Goal: Navigation & Orientation: Find specific page/section

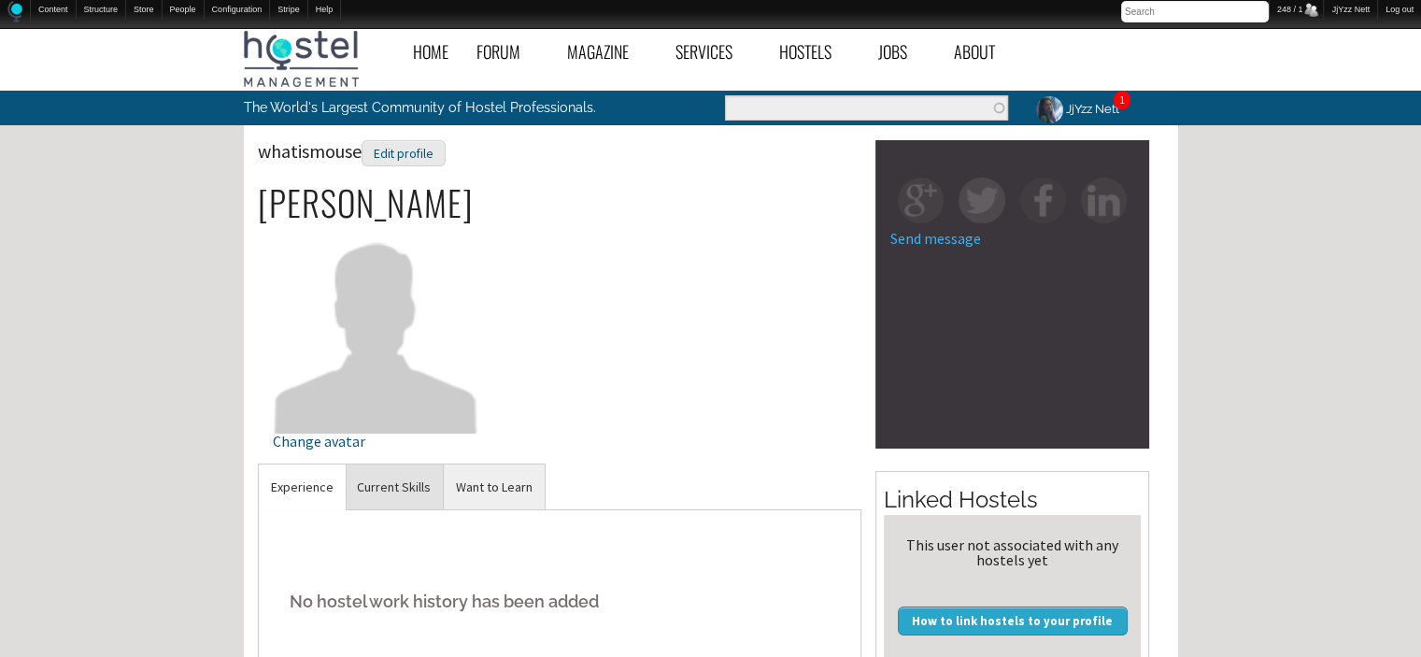
click at [385, 491] on link "Current Skills" at bounding box center [394, 487] width 98 height 46
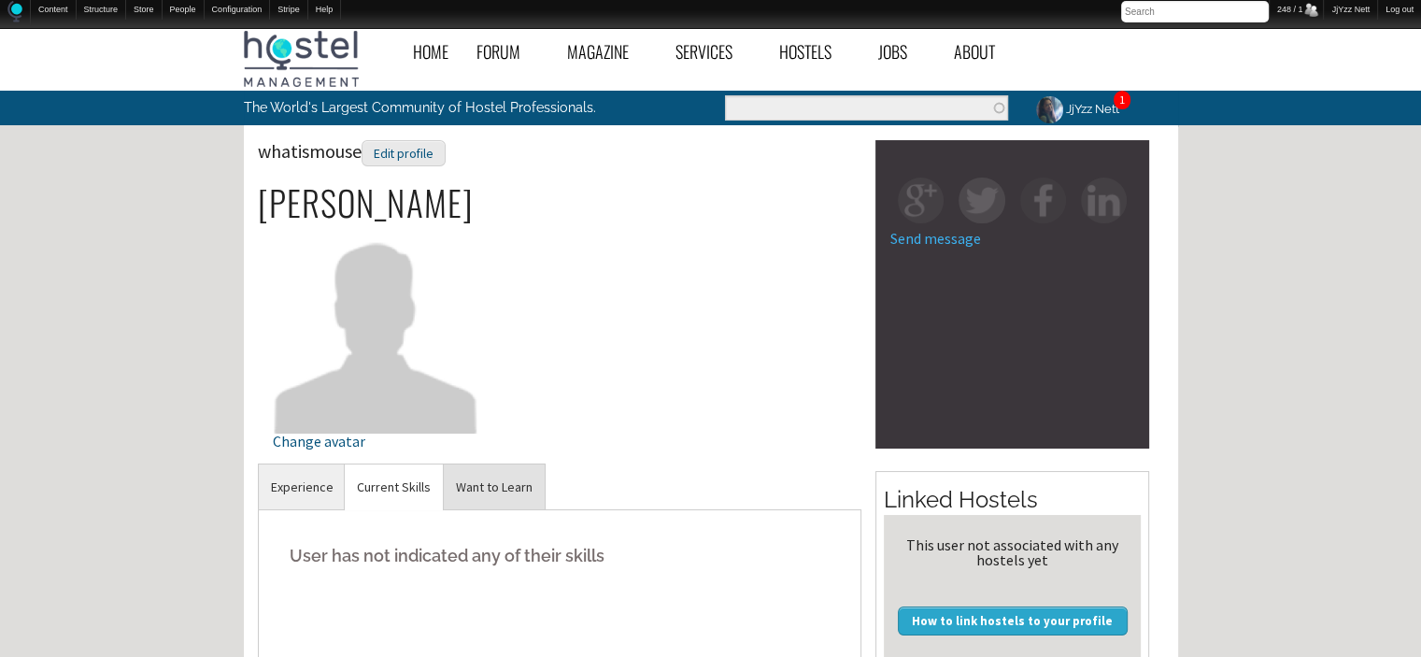
click at [491, 485] on link "Want to Learn" at bounding box center [494, 487] width 101 height 46
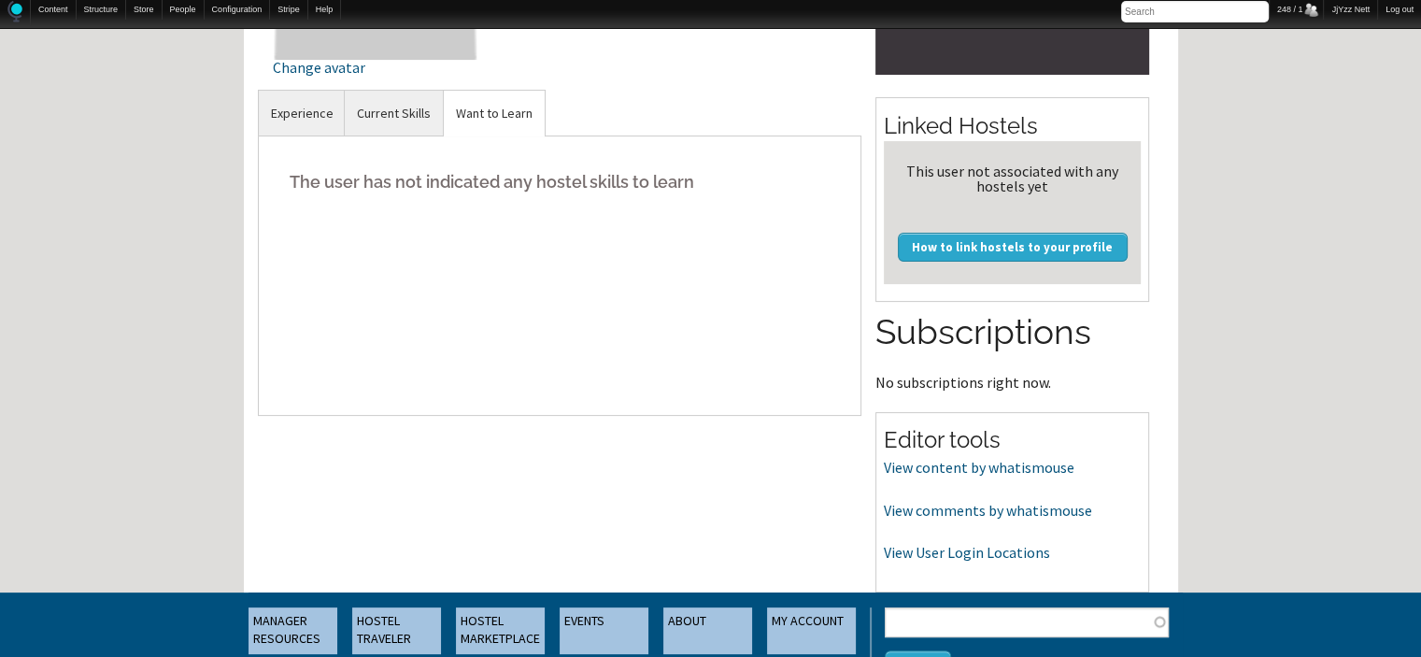
scroll to position [411, 0]
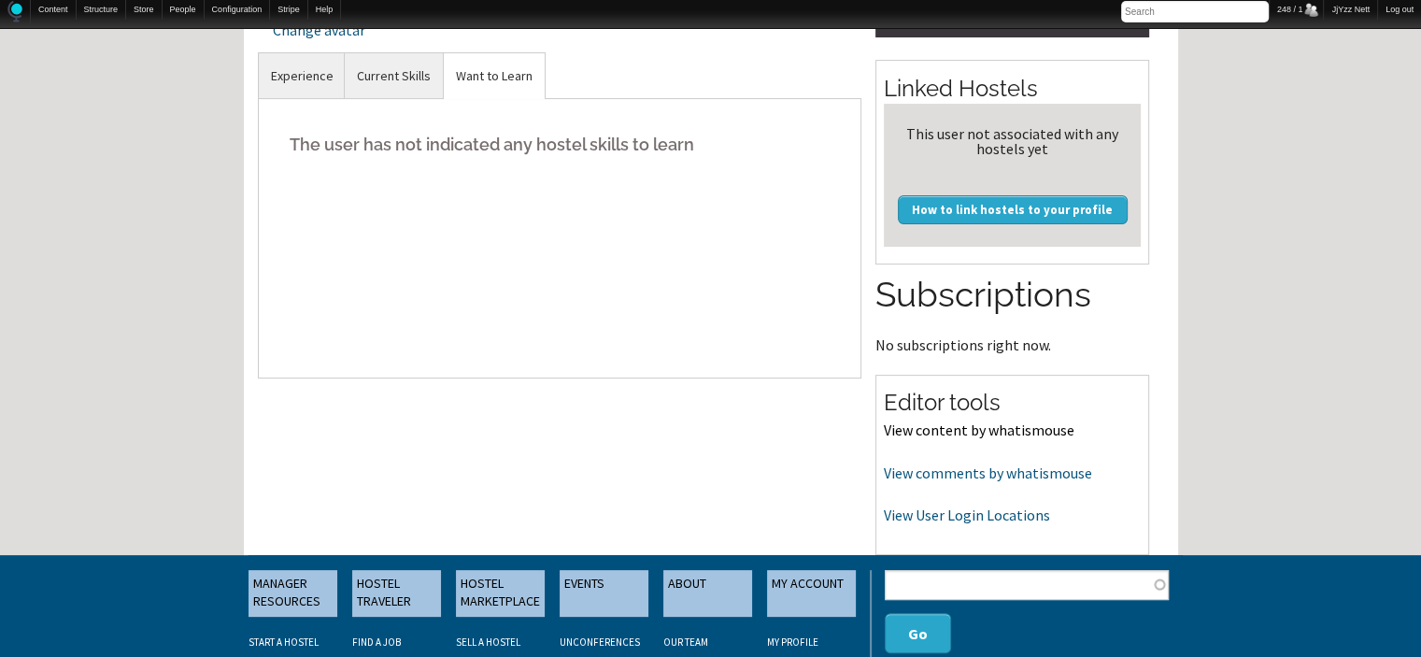
click at [988, 423] on link "View content by whatismouse" at bounding box center [979, 430] width 191 height 19
click at [946, 477] on link "View comments by whatismouse" at bounding box center [988, 472] width 208 height 19
click at [963, 507] on link "View User Login Locations" at bounding box center [967, 515] width 166 height 19
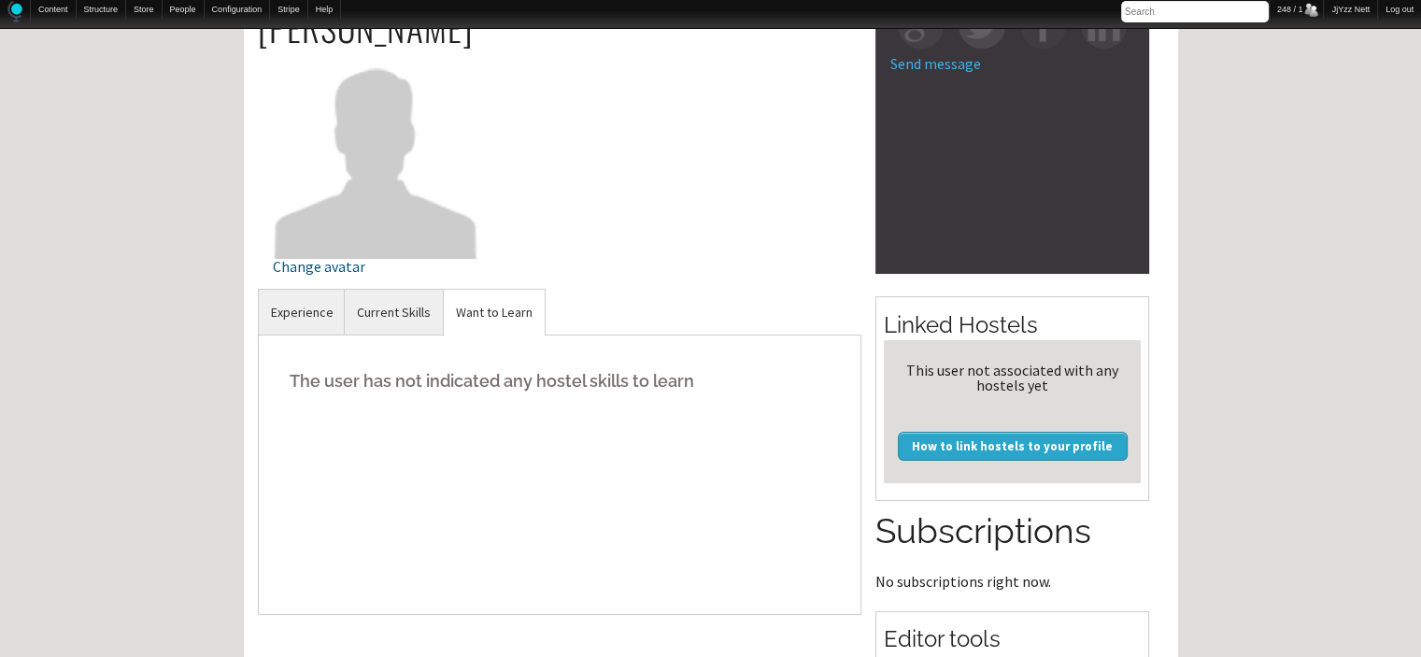
scroll to position [0, 0]
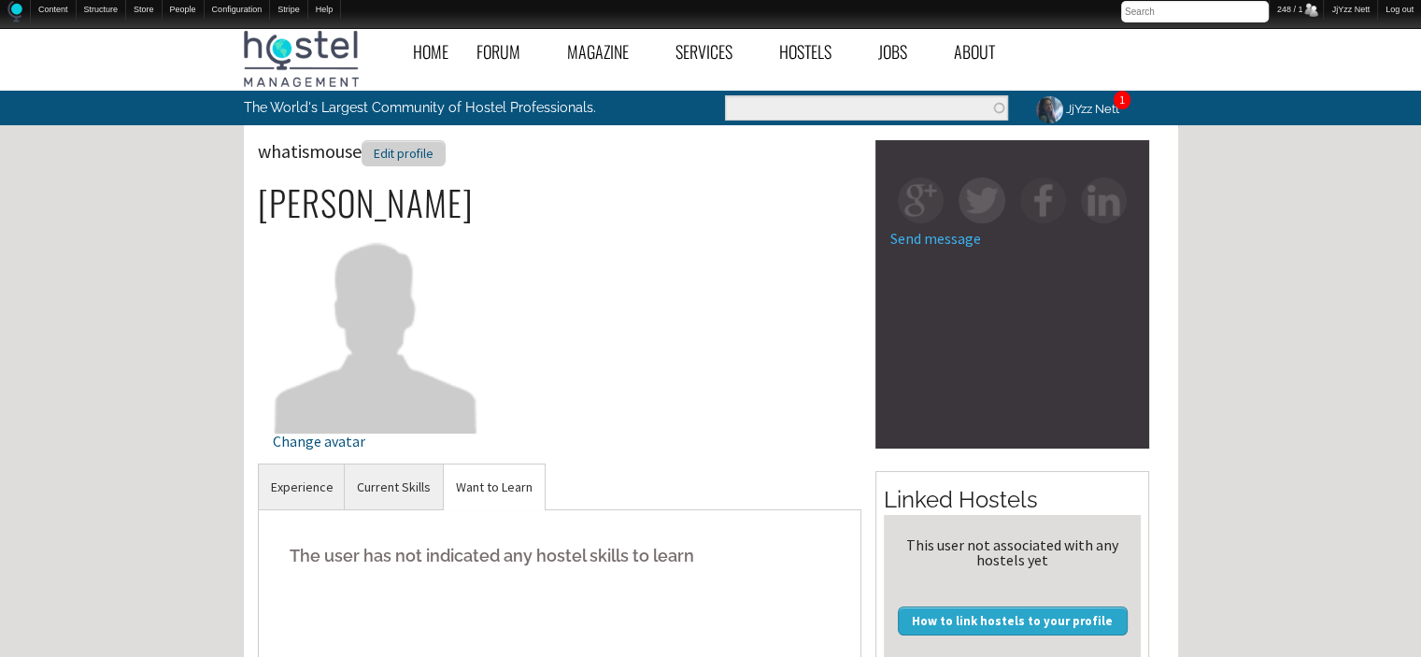
click at [411, 158] on div "Edit profile" at bounding box center [404, 153] width 84 height 27
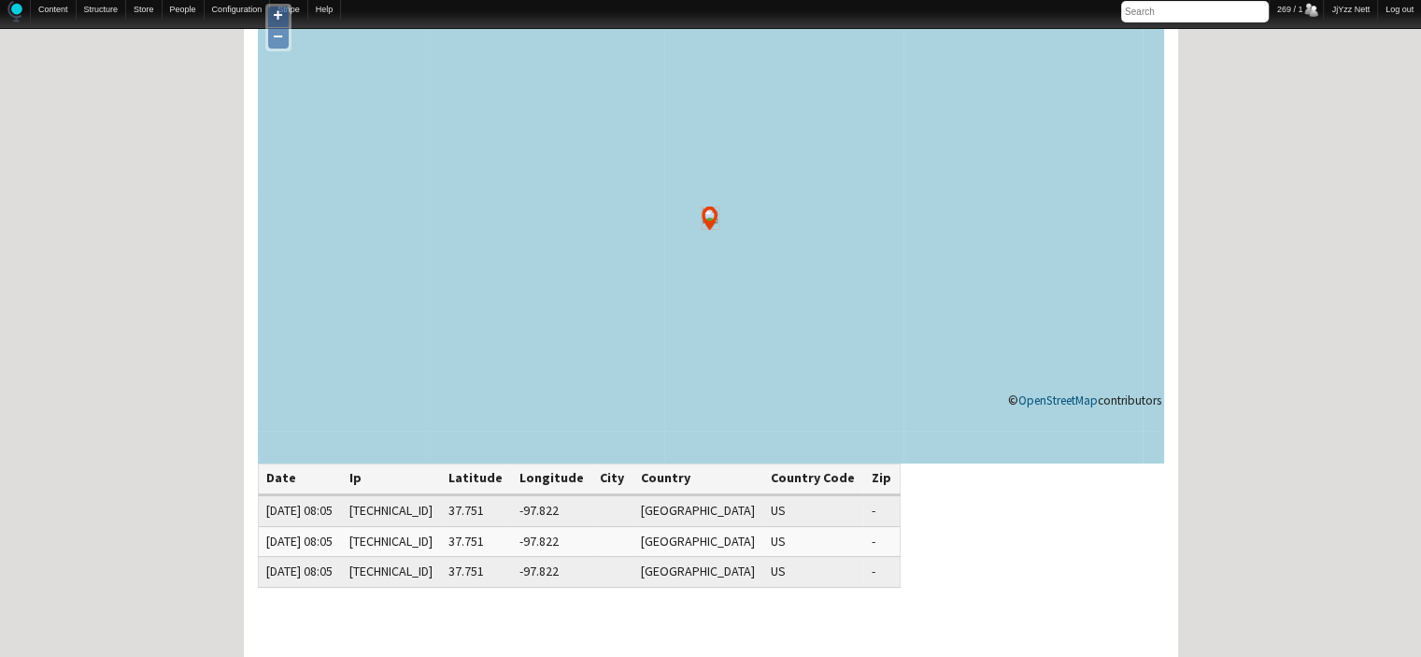
scroll to position [150, 0]
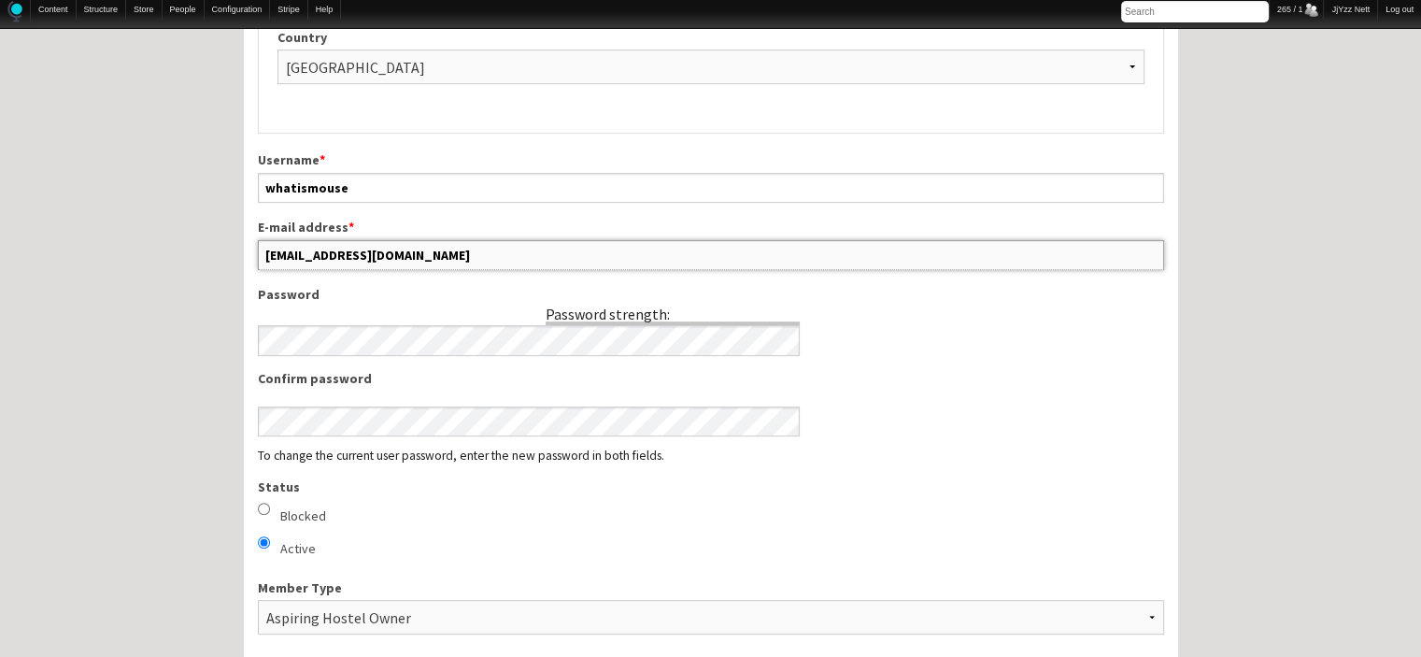
scroll to position [795, 0]
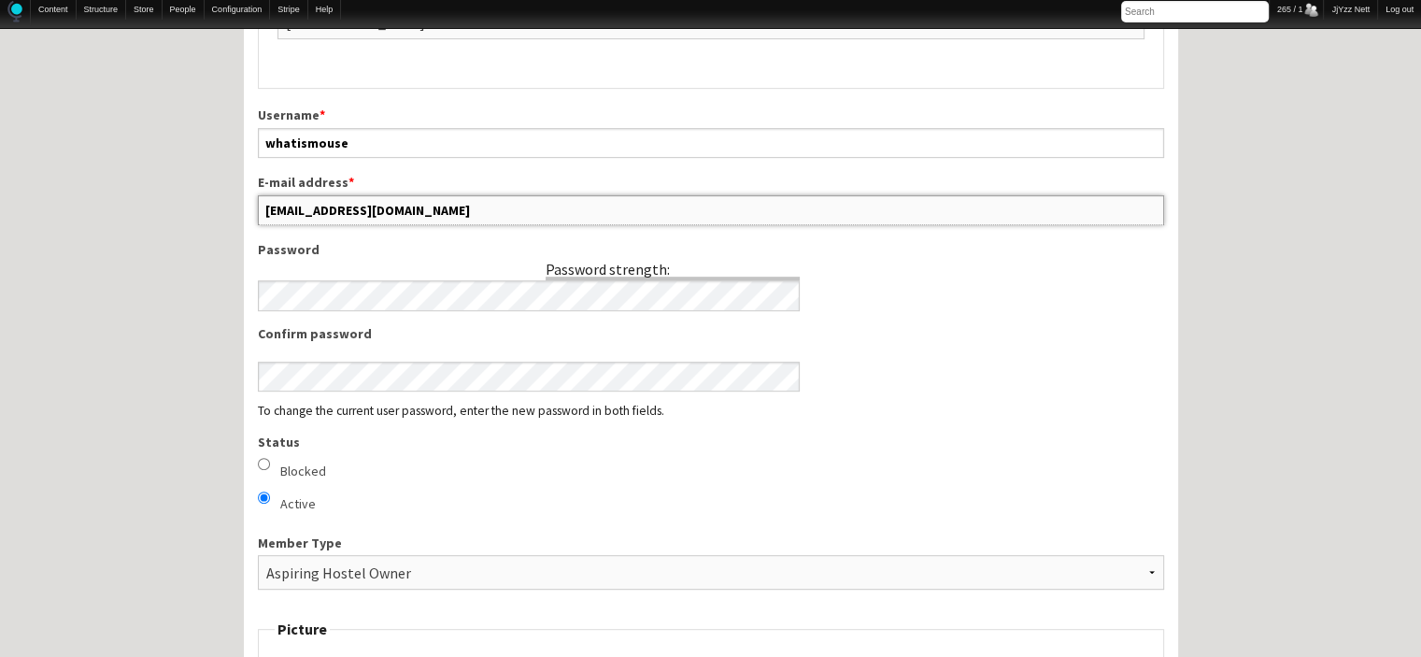
drag, startPoint x: 465, startPoint y: 627, endPoint x: 226, endPoint y: 608, distance: 240.0
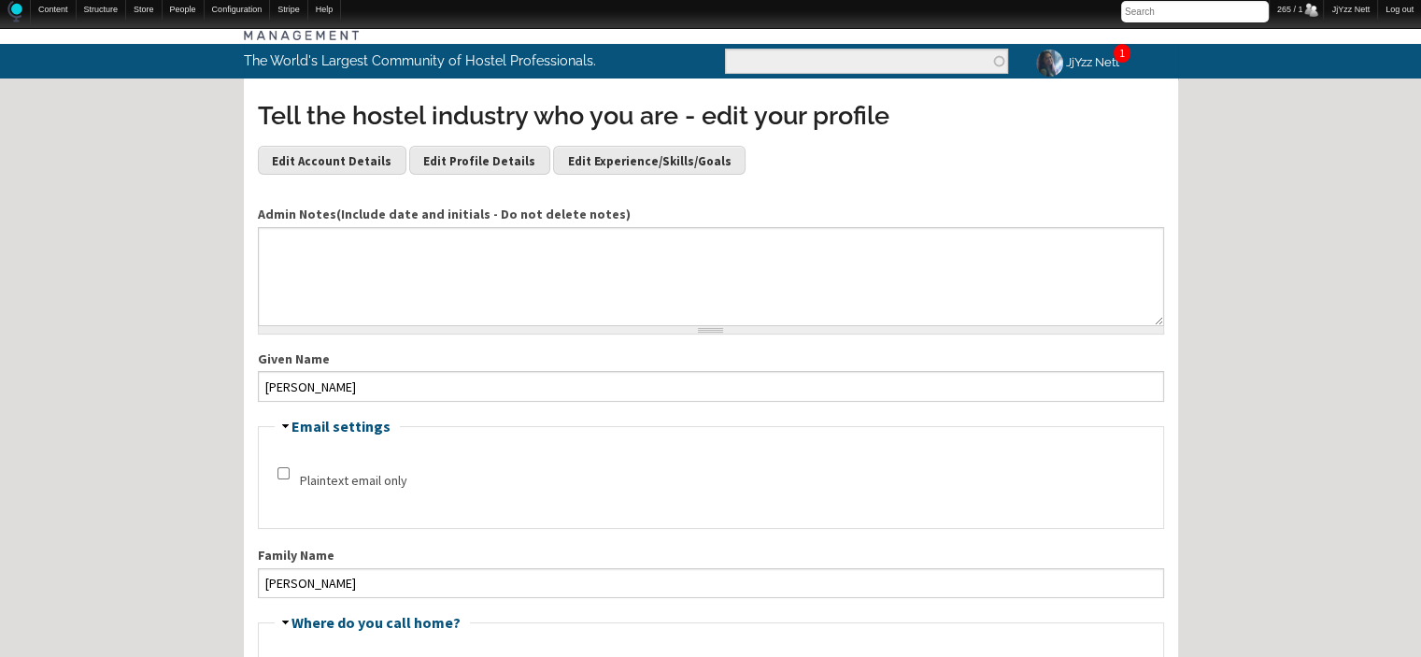
scroll to position [43, 0]
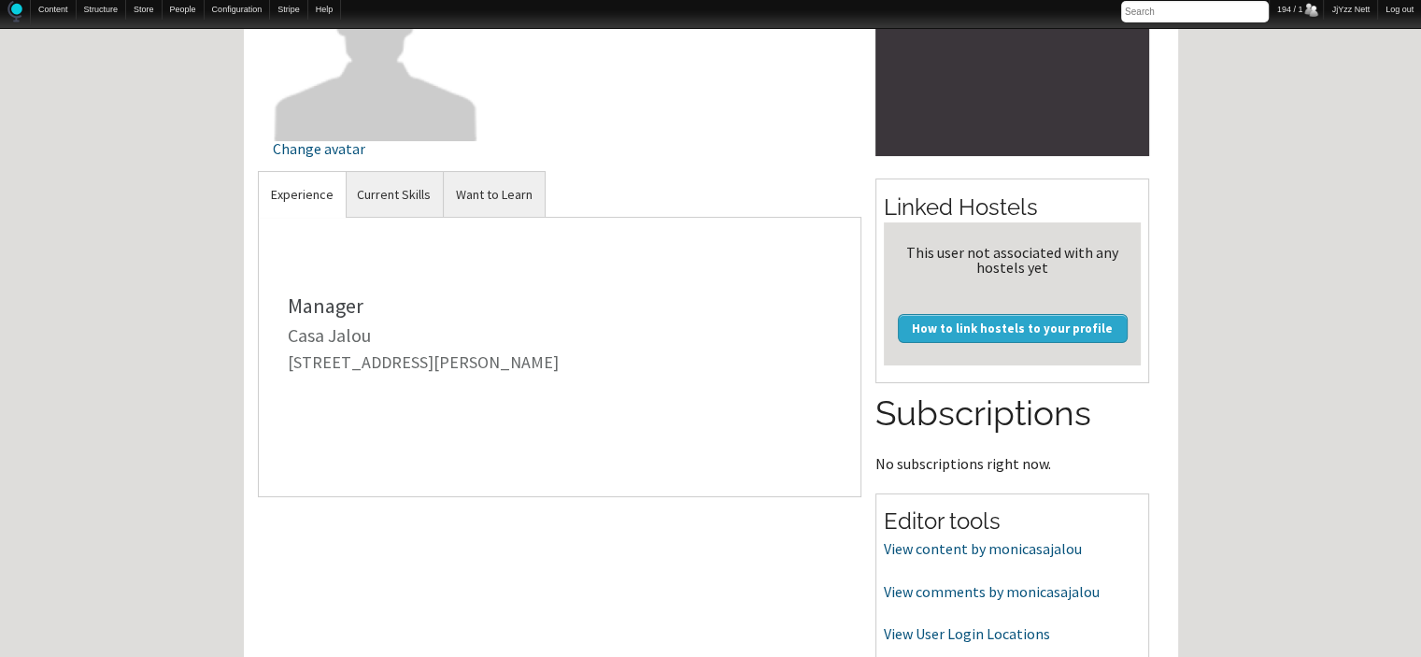
scroll to position [310, 0]
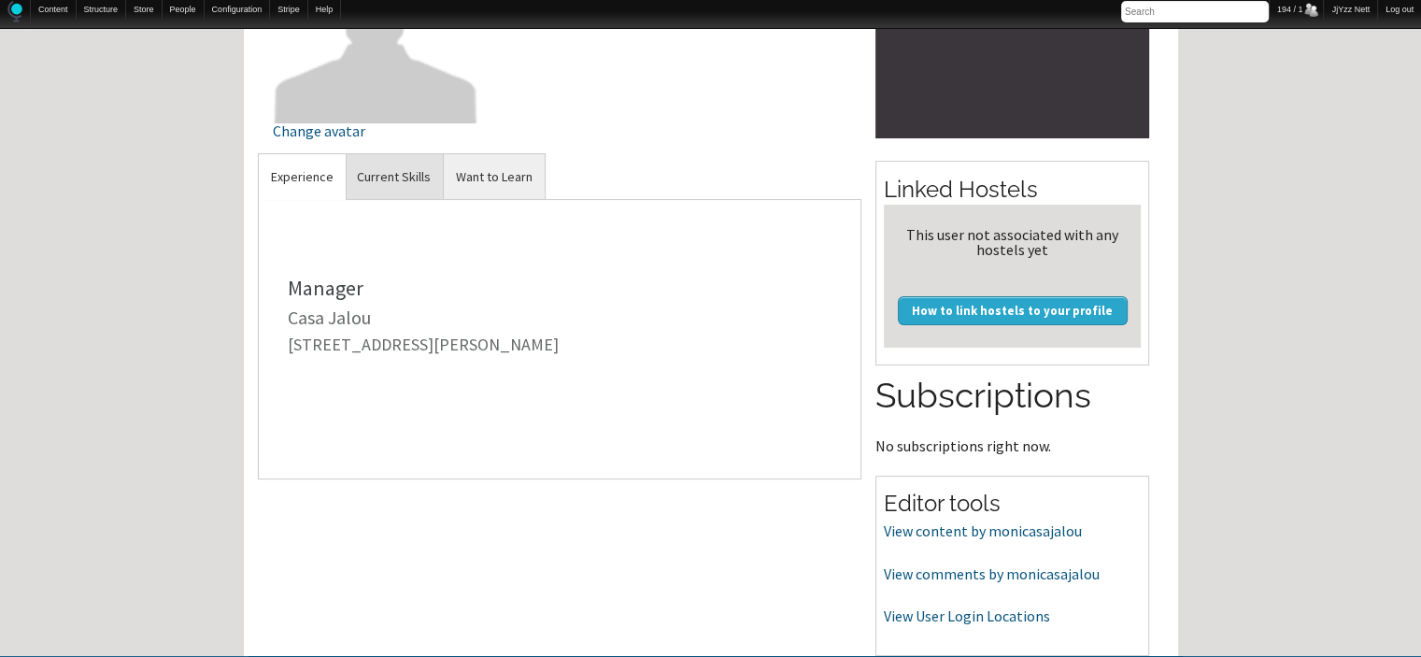
click at [403, 154] on link "Current Skills" at bounding box center [394, 177] width 98 height 46
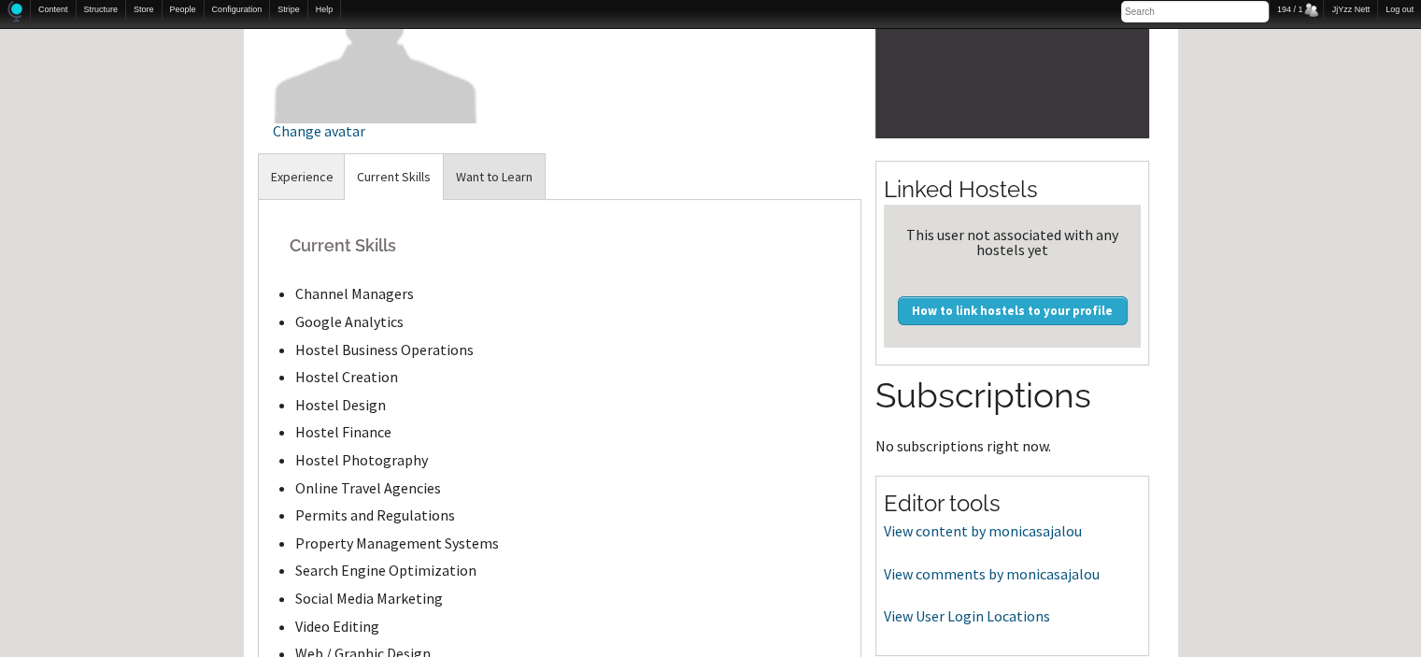
click at [501, 176] on link "Want to Learn" at bounding box center [494, 177] width 101 height 46
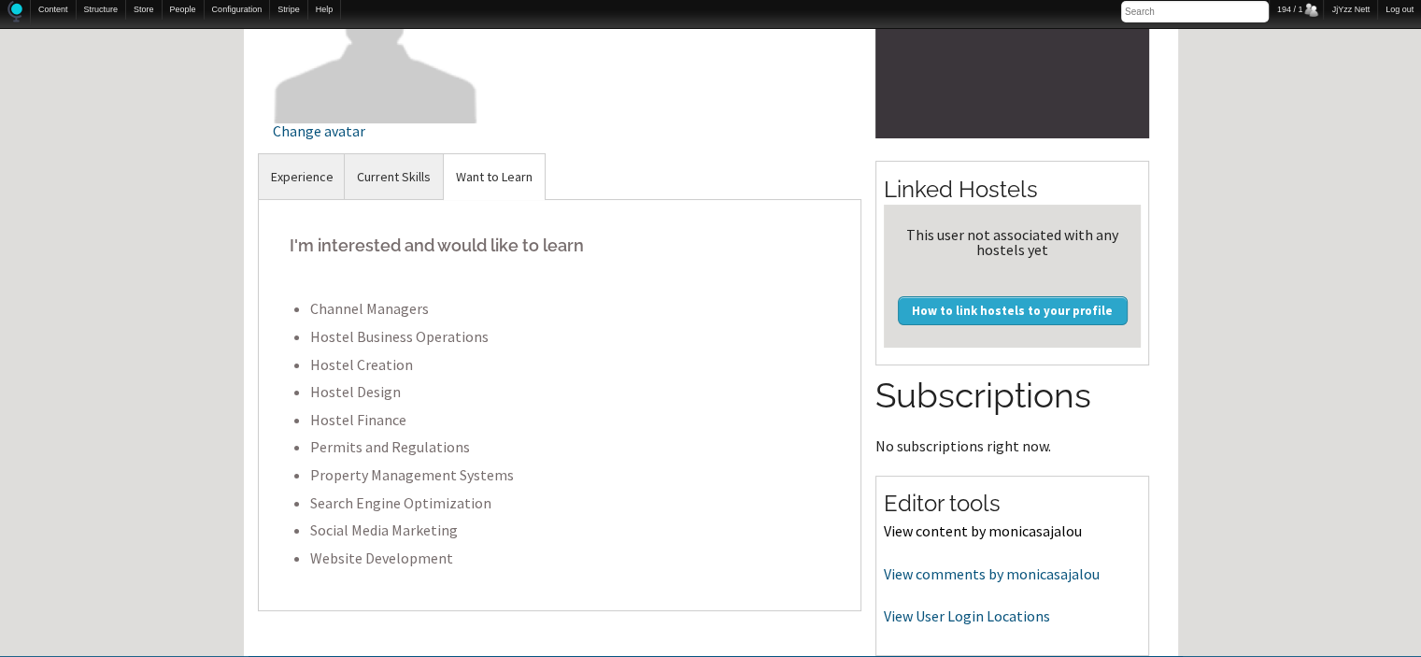
click at [948, 524] on link "View content by monicasajalou" at bounding box center [983, 530] width 198 height 19
click at [1023, 568] on link "View comments by monicasajalou" at bounding box center [992, 573] width 216 height 19
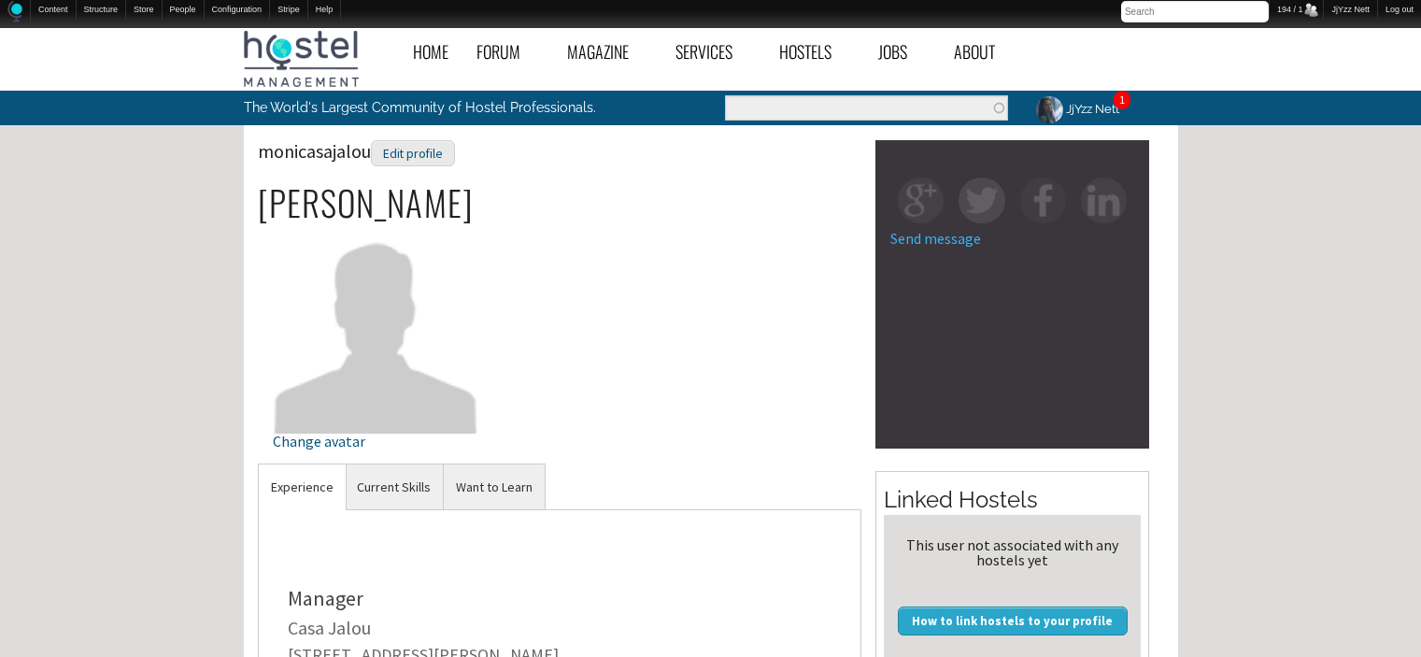
scroll to position [310, 0]
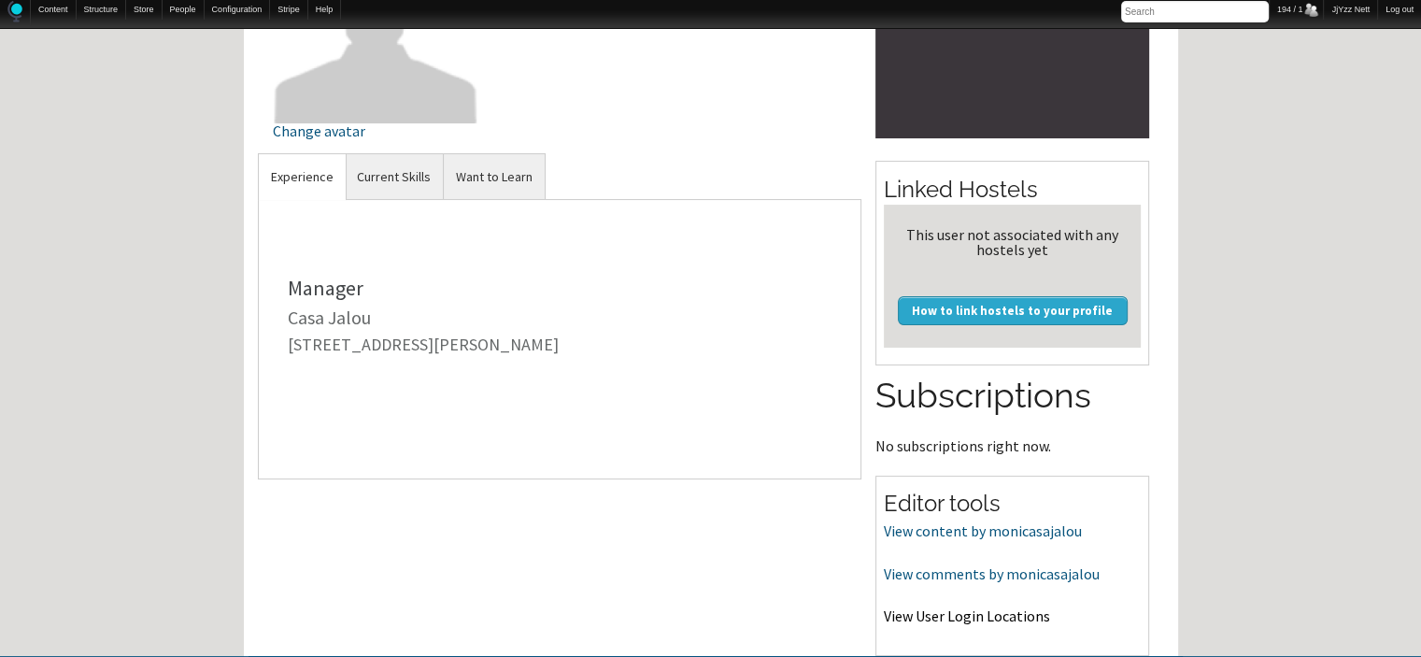
click at [948, 616] on link "View User Login Locations" at bounding box center [967, 615] width 166 height 19
click at [382, 180] on link "Current Skills" at bounding box center [394, 177] width 98 height 46
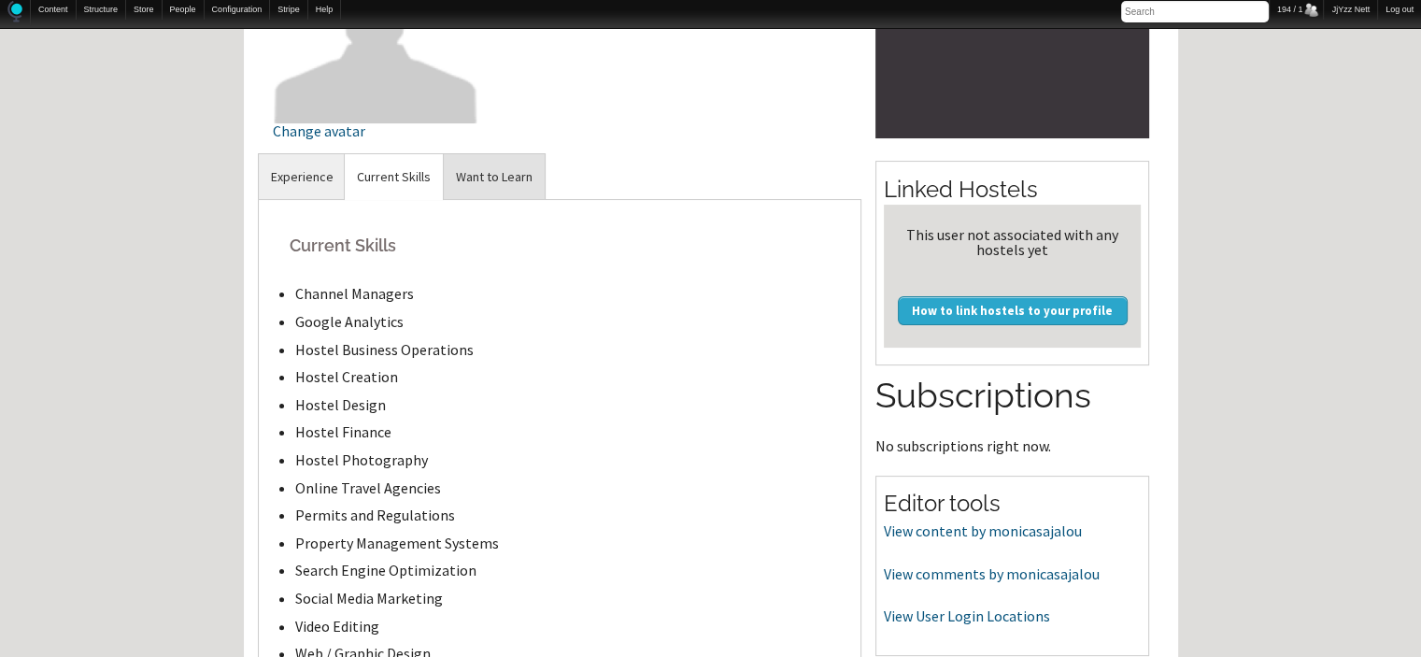
click at [494, 178] on link "Want to Learn" at bounding box center [494, 177] width 101 height 46
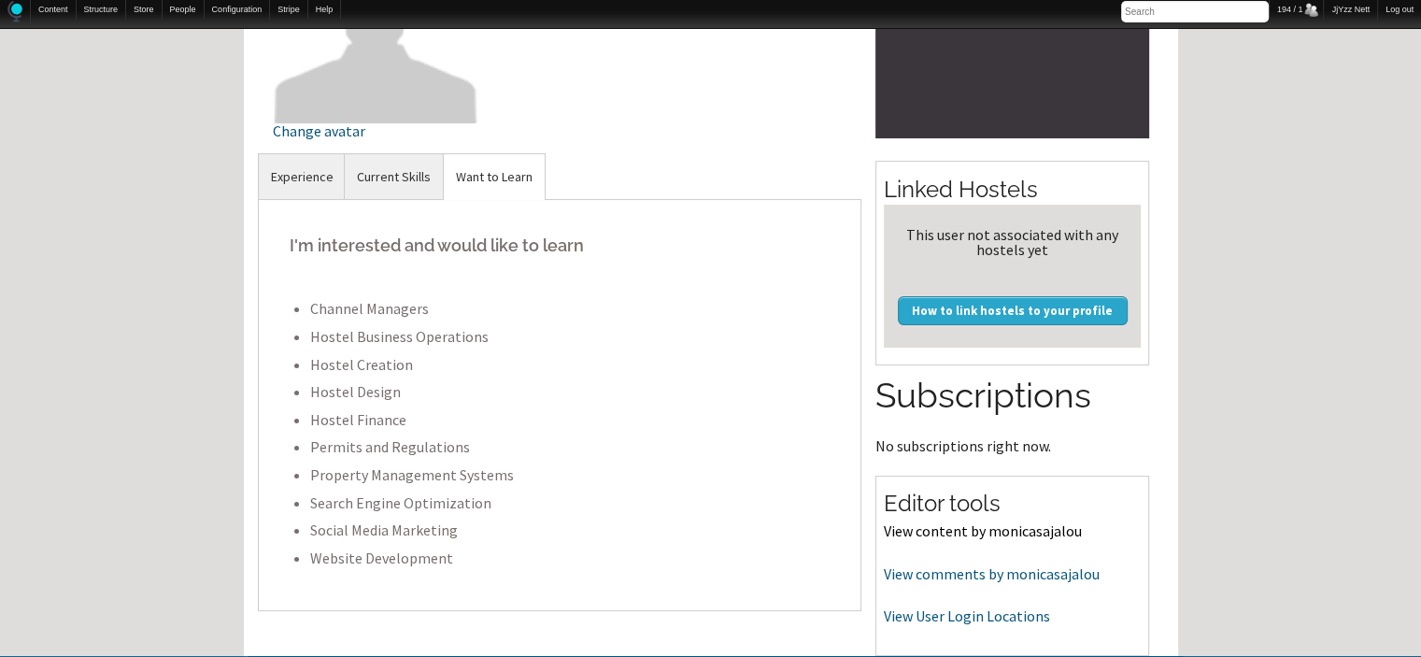
click at [932, 527] on link "View content by monicasajalou" at bounding box center [983, 530] width 198 height 19
click at [1021, 566] on link "View comments by monicasajalou" at bounding box center [992, 573] width 216 height 19
click at [962, 613] on link "View User Login Locations" at bounding box center [967, 615] width 166 height 19
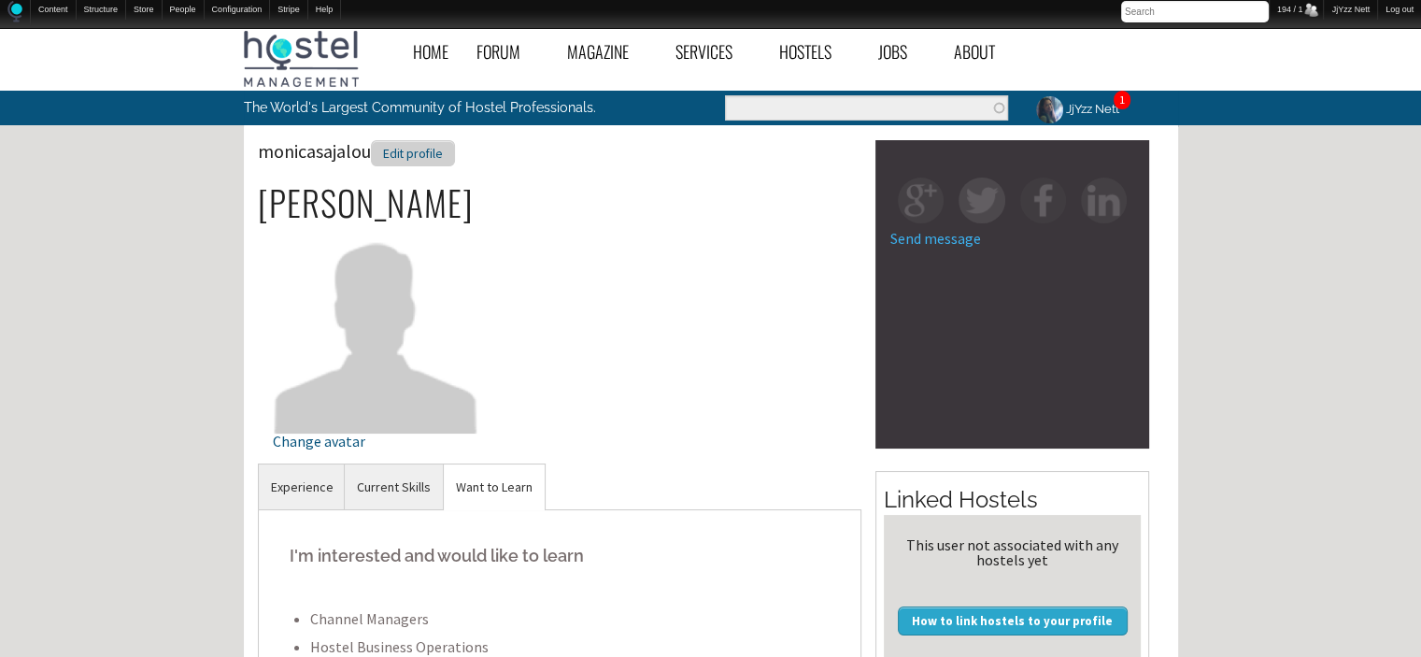
click at [436, 147] on div "Edit profile" at bounding box center [413, 153] width 84 height 27
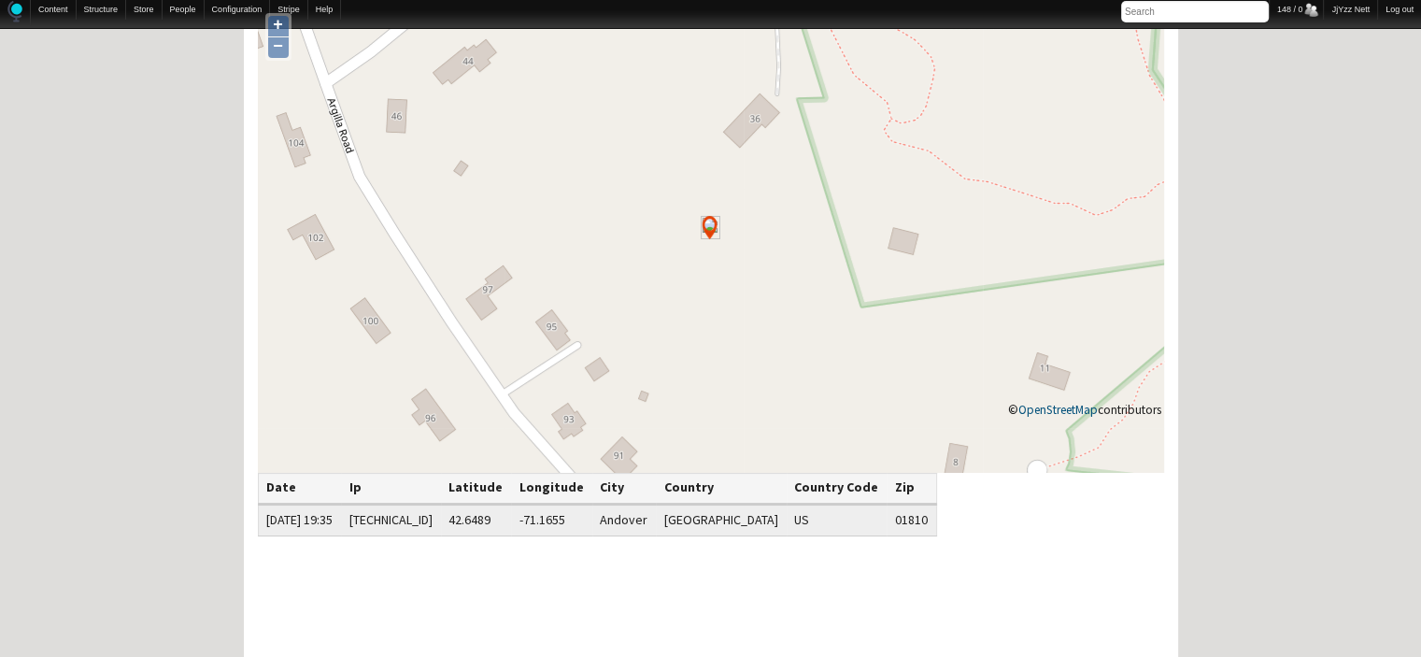
scroll to position [150, 0]
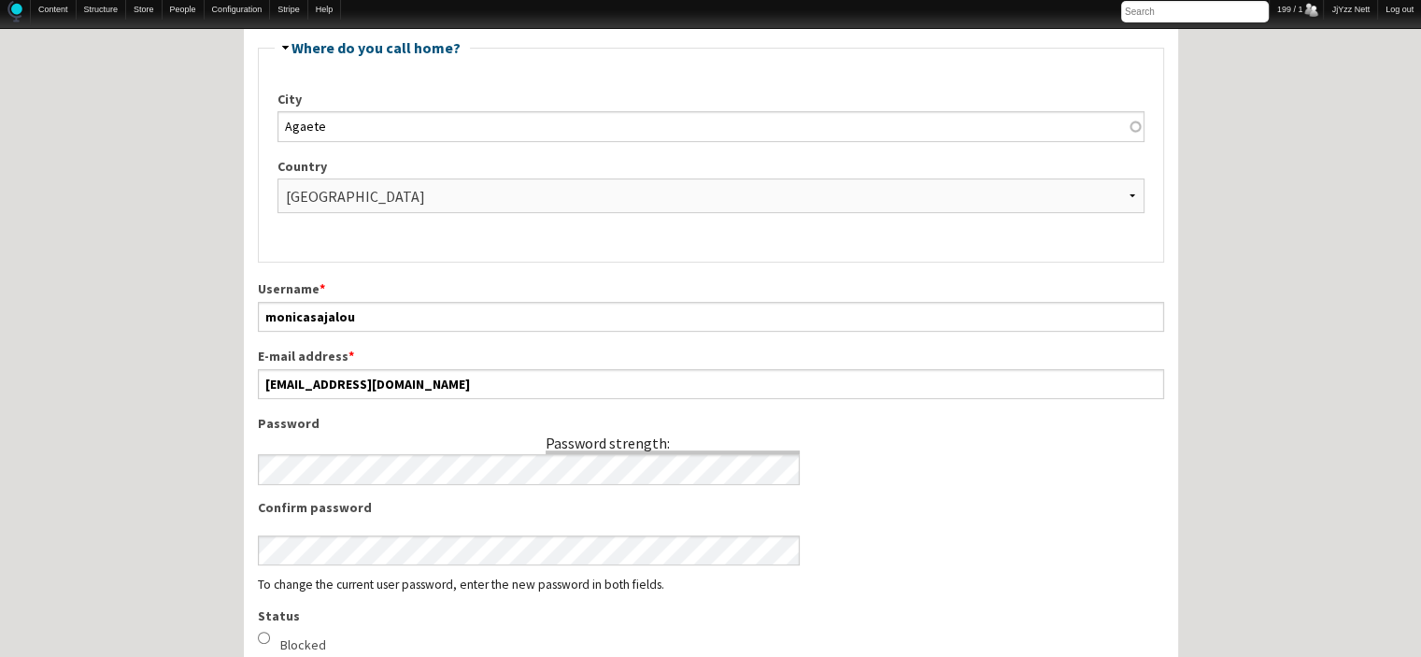
scroll to position [584, 0]
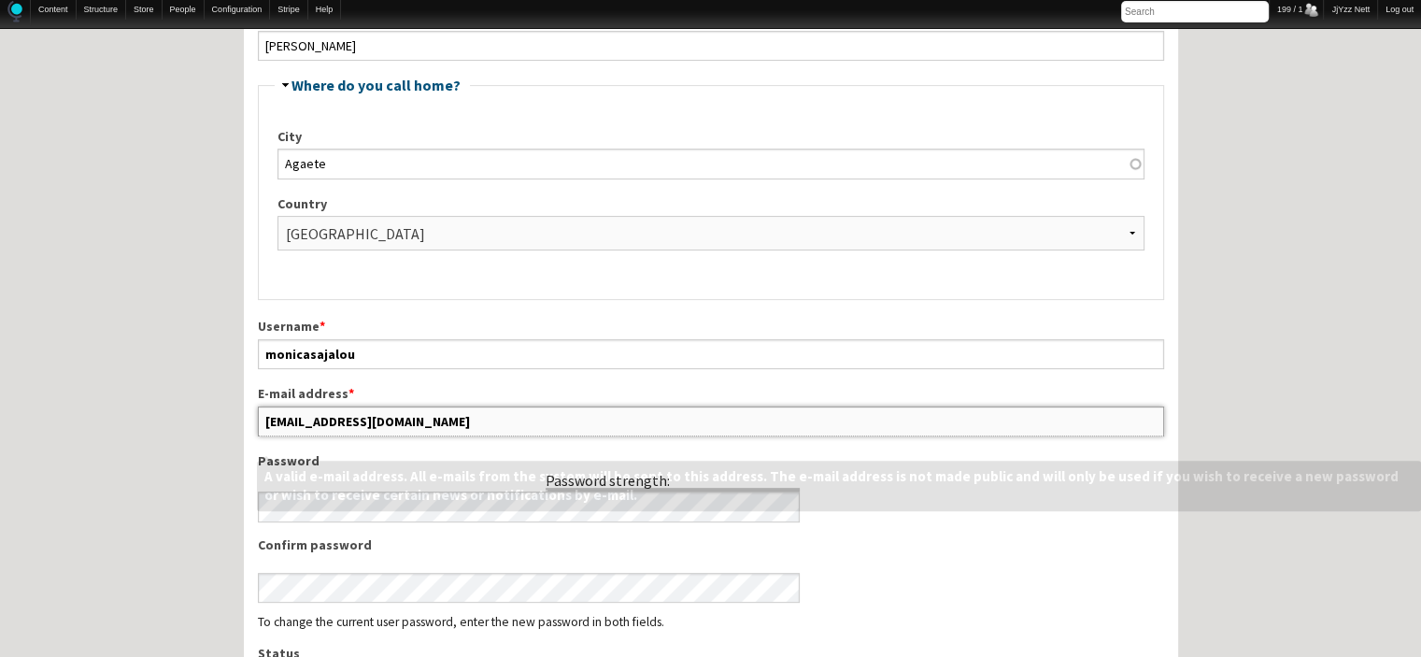
drag, startPoint x: 508, startPoint y: 423, endPoint x: 207, endPoint y: 411, distance: 301.1
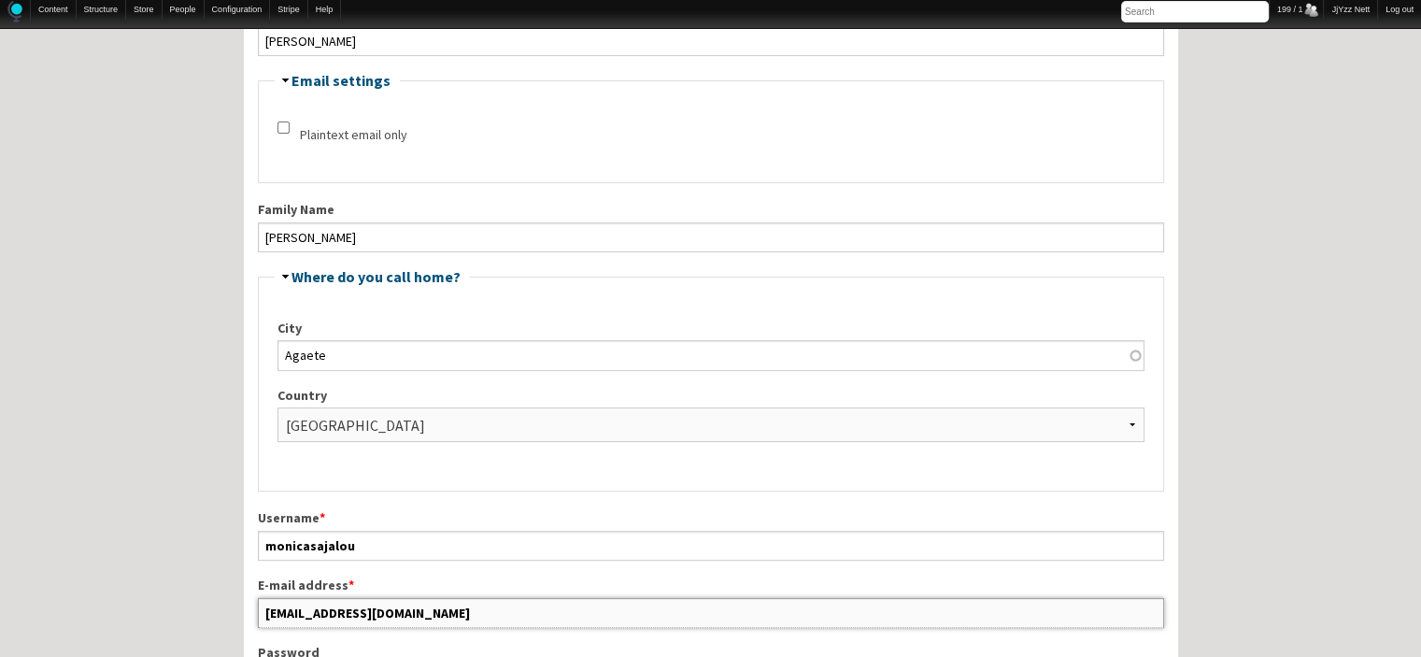
scroll to position [374, 0]
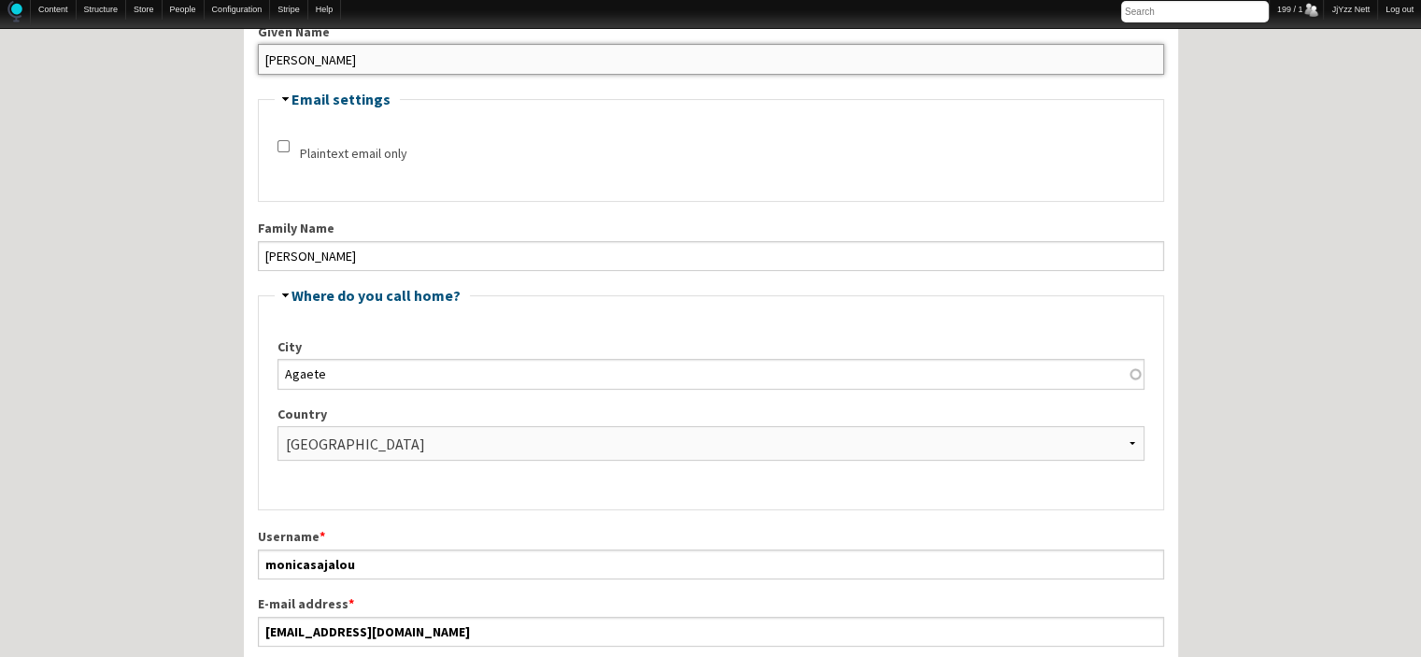
drag, startPoint x: 331, startPoint y: 62, endPoint x: 223, endPoint y: 64, distance: 107.5
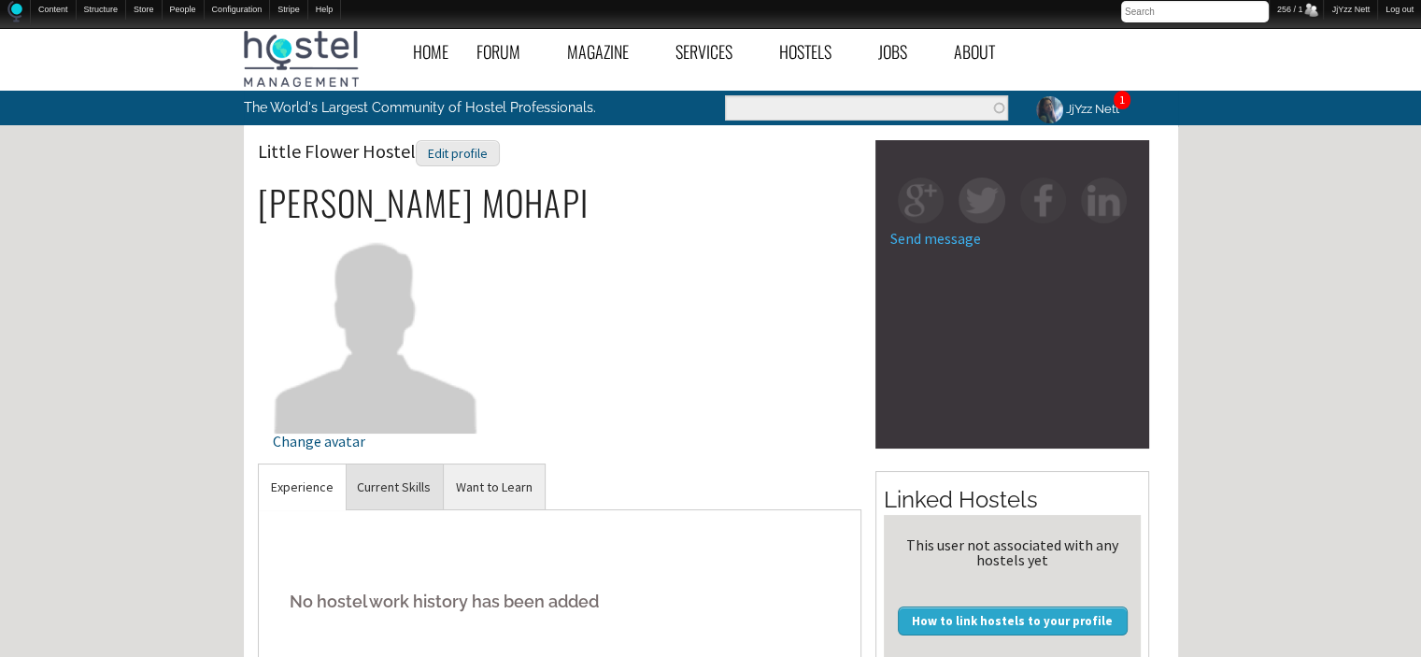
click at [405, 481] on link "Current Skills" at bounding box center [394, 487] width 98 height 46
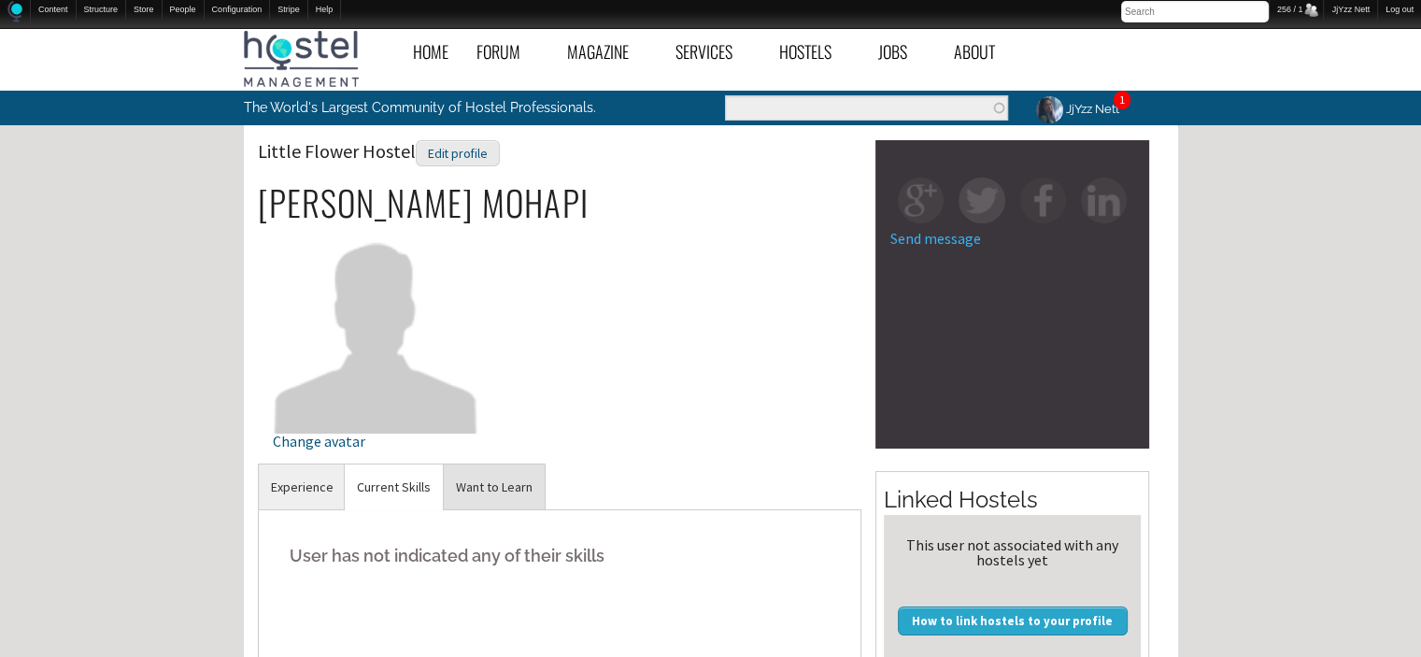
click at [495, 484] on link "Want to Learn" at bounding box center [494, 487] width 101 height 46
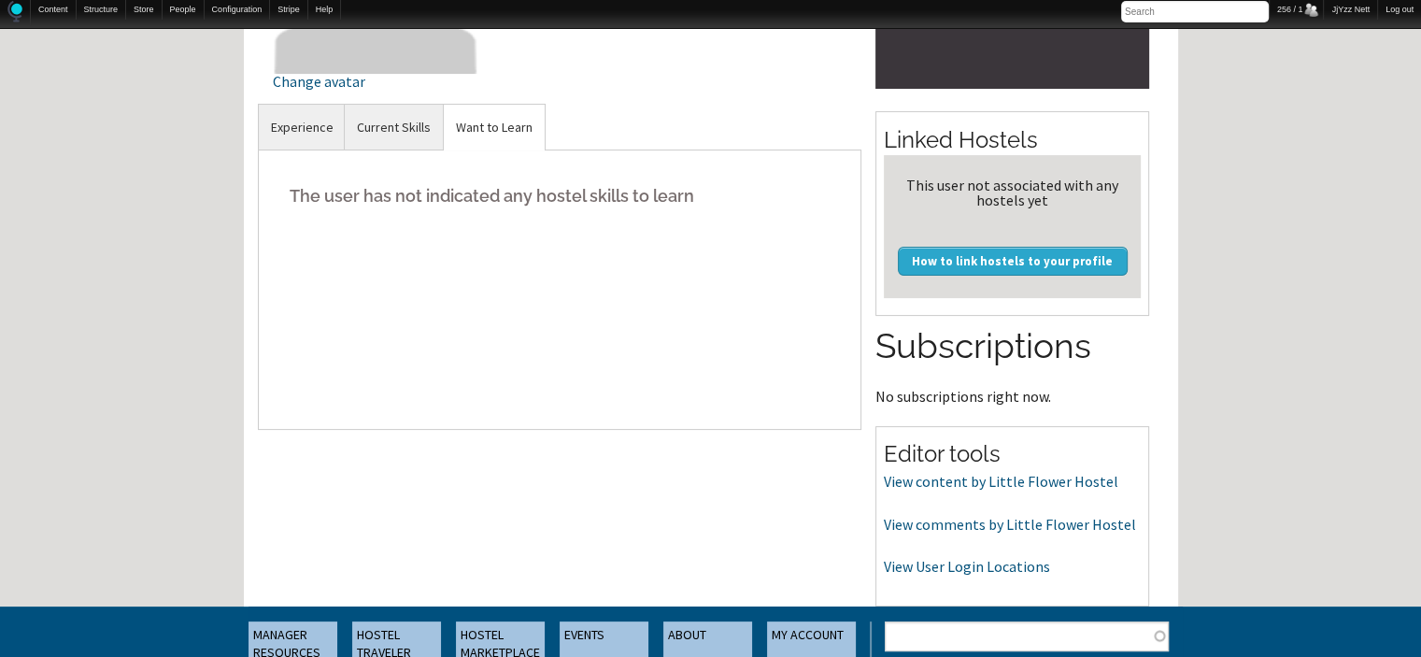
scroll to position [411, 0]
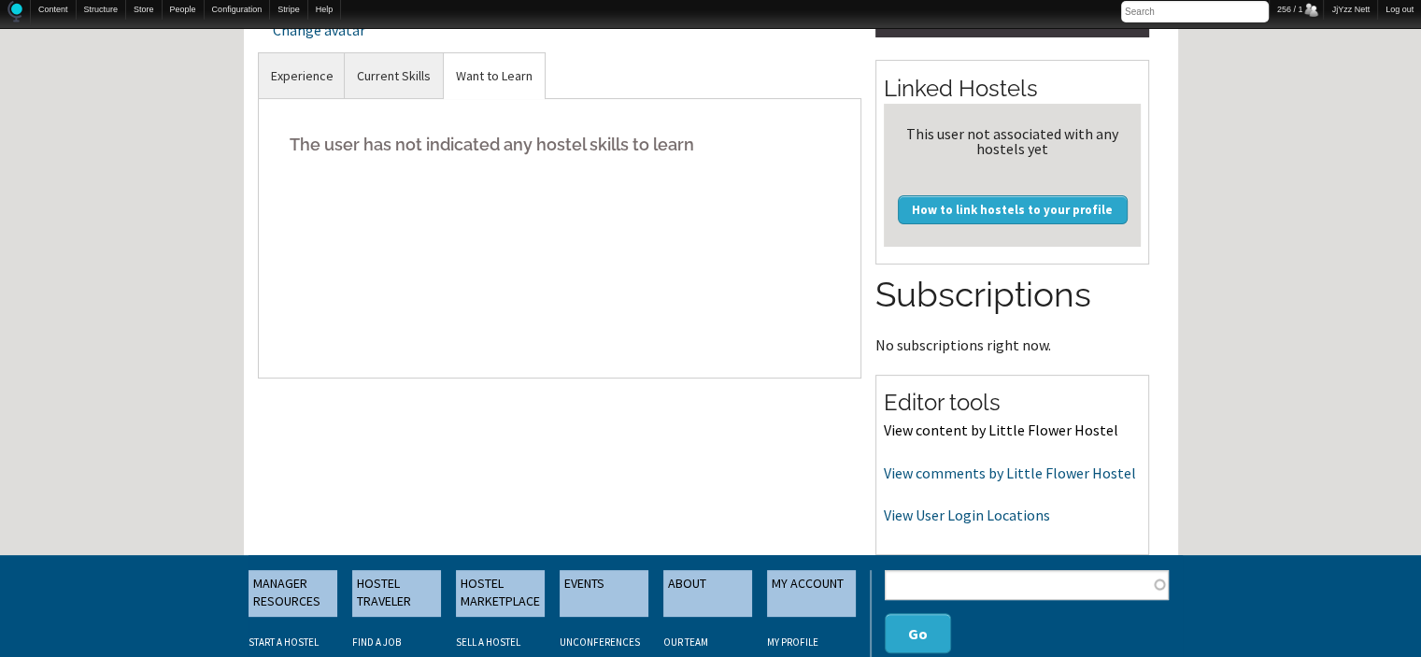
click at [991, 428] on link "View content by Little Flower Hostel" at bounding box center [1001, 430] width 235 height 19
click at [931, 474] on link "View comments by Little Flower Hostel" at bounding box center [1010, 472] width 252 height 19
click at [916, 520] on link "View User Login Locations" at bounding box center [967, 515] width 166 height 19
click at [919, 511] on link "View User Login Locations" at bounding box center [967, 515] width 166 height 19
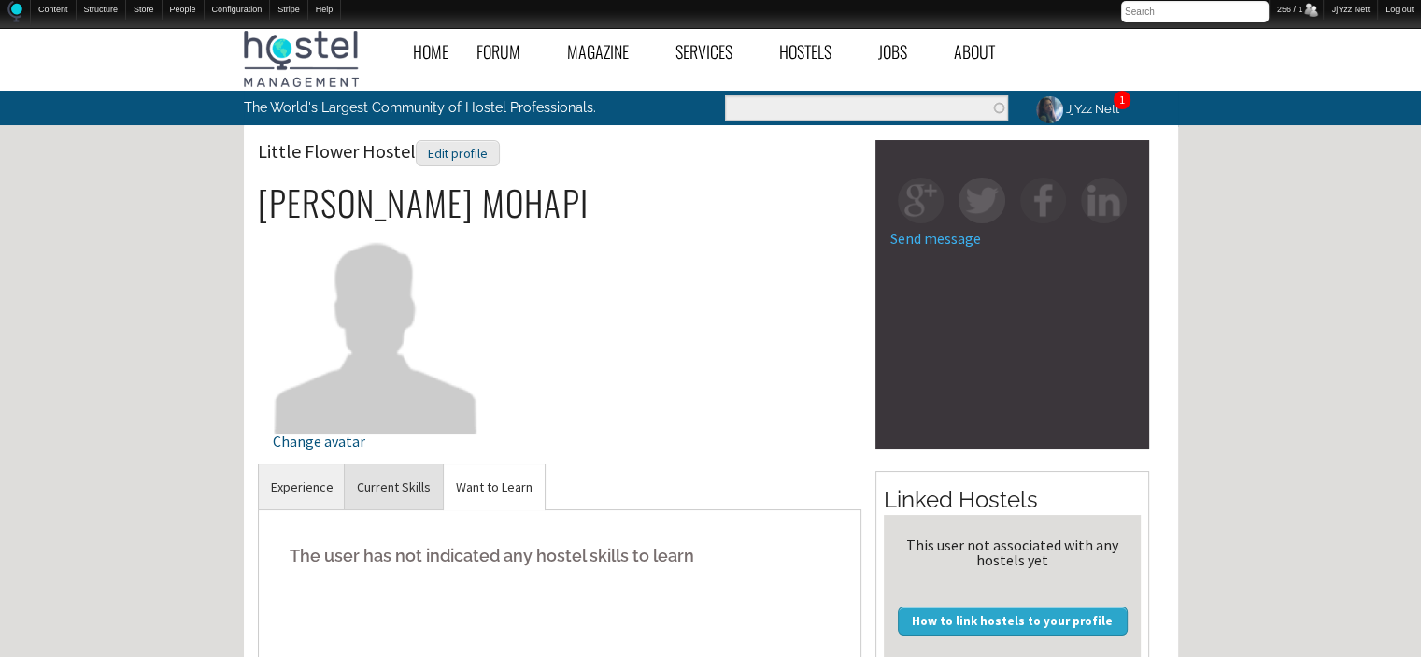
click at [389, 507] on link "Current Skills" at bounding box center [394, 487] width 98 height 46
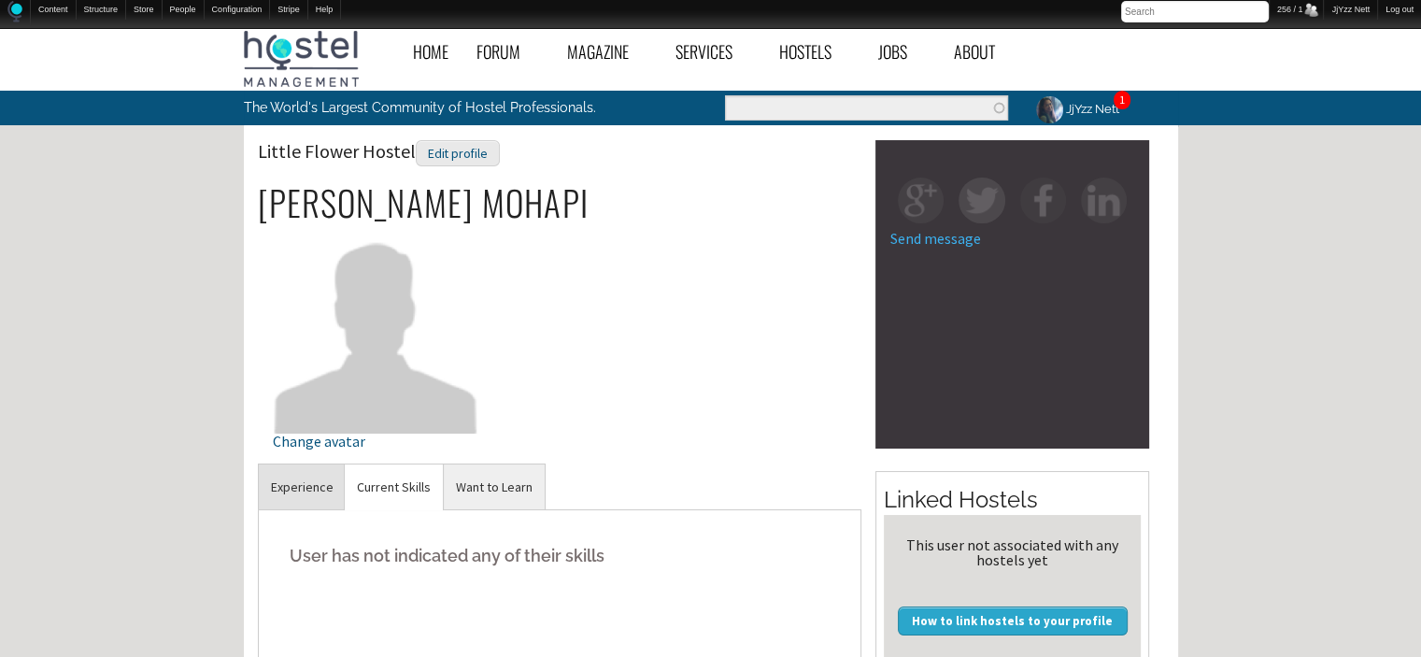
click at [290, 481] on link "Experience" at bounding box center [302, 487] width 87 height 46
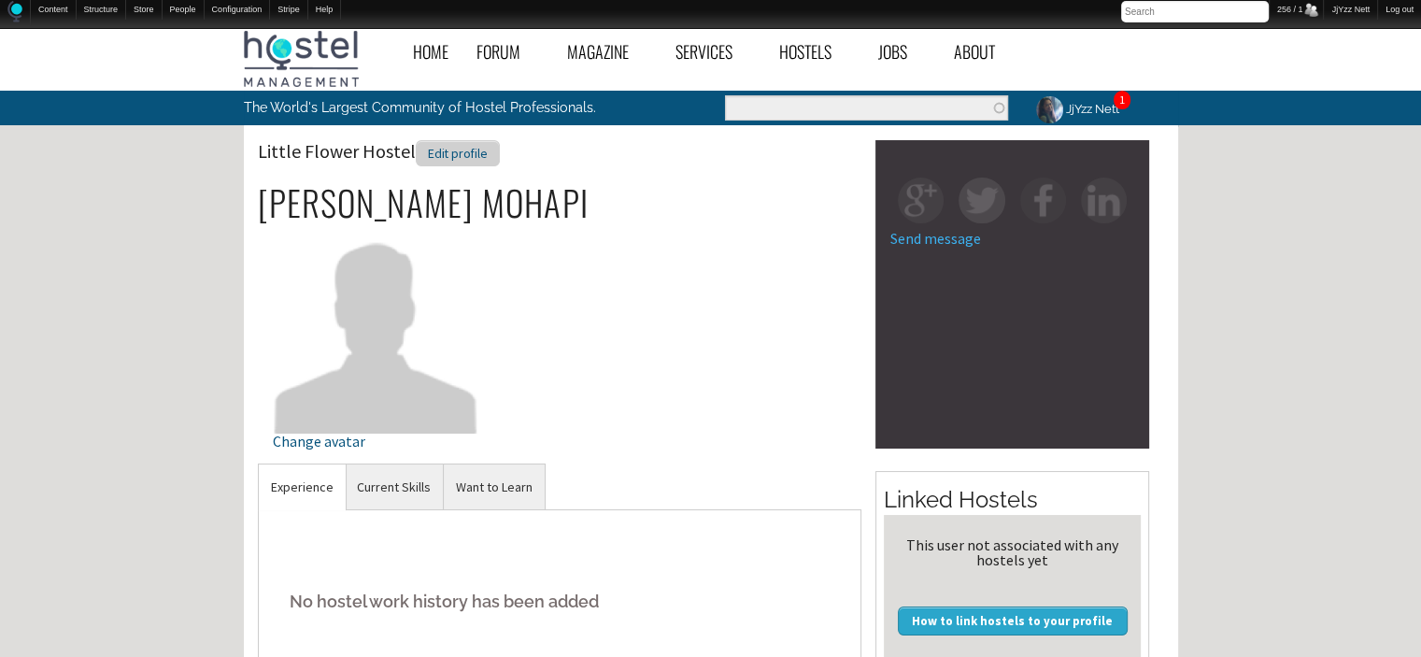
click at [445, 149] on div "Edit profile" at bounding box center [458, 153] width 84 height 27
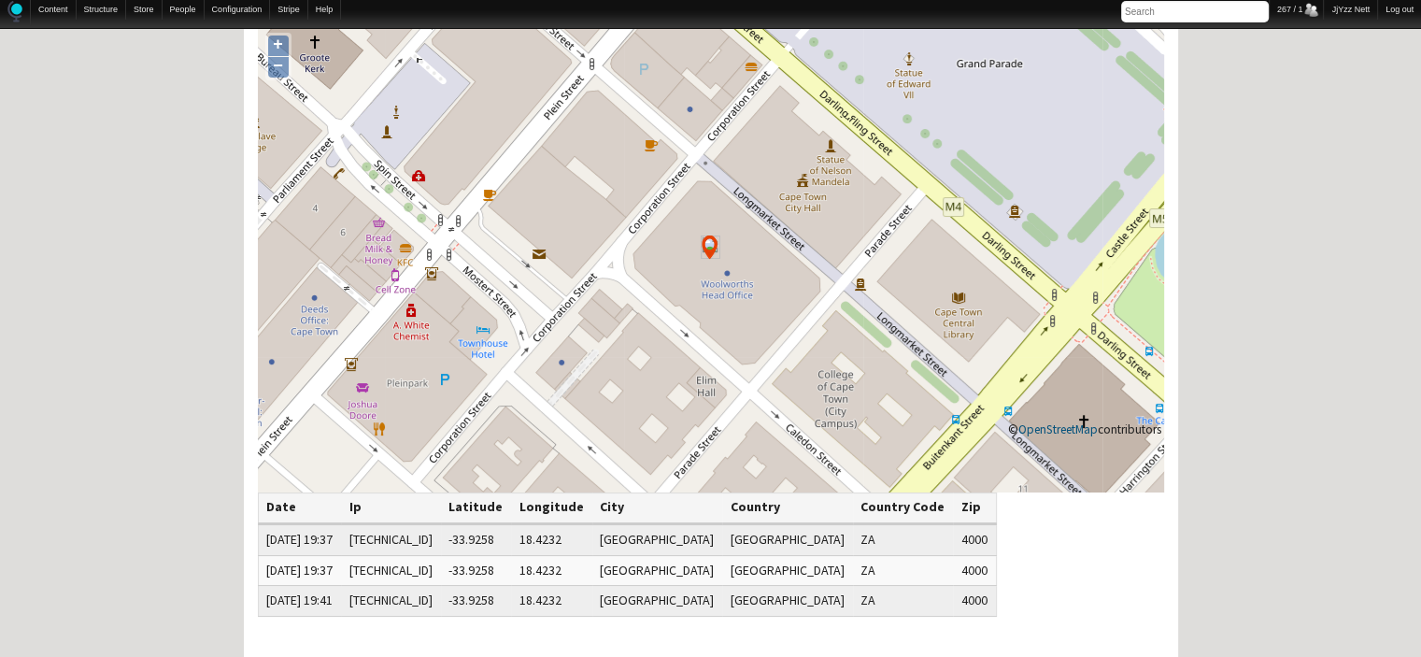
scroll to position [150, 0]
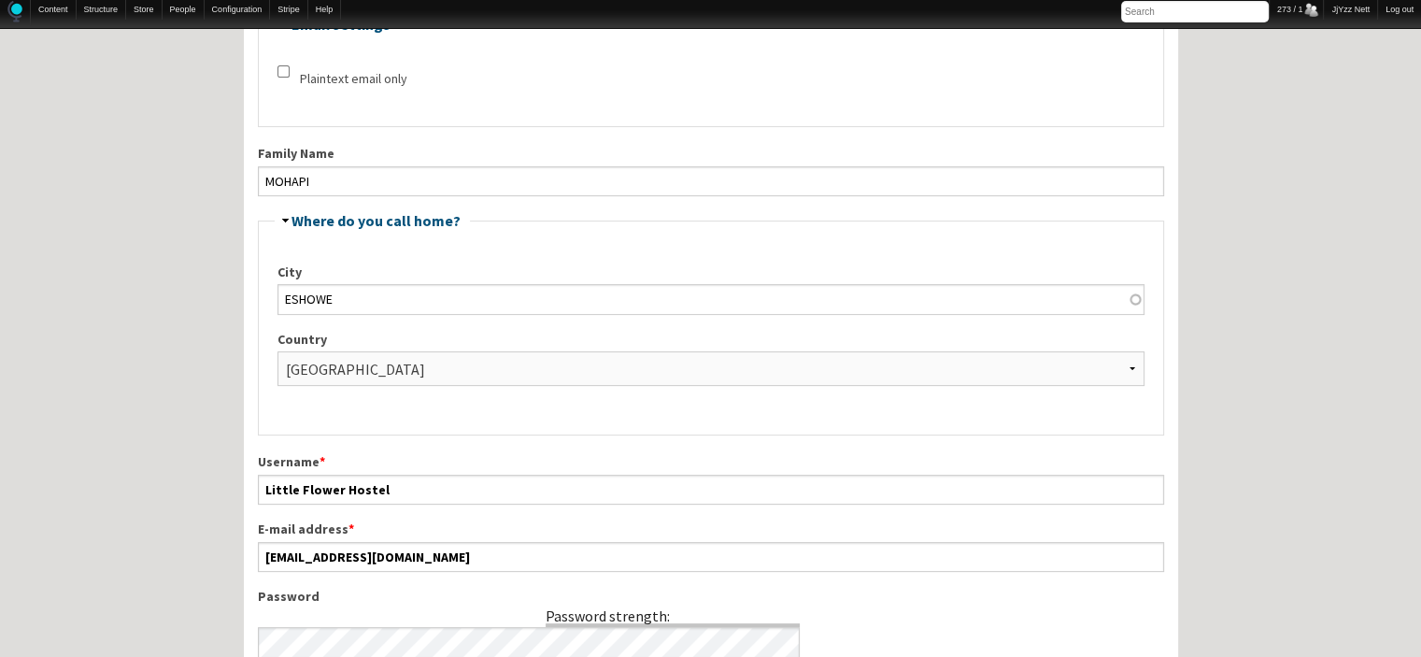
scroll to position [411, 0]
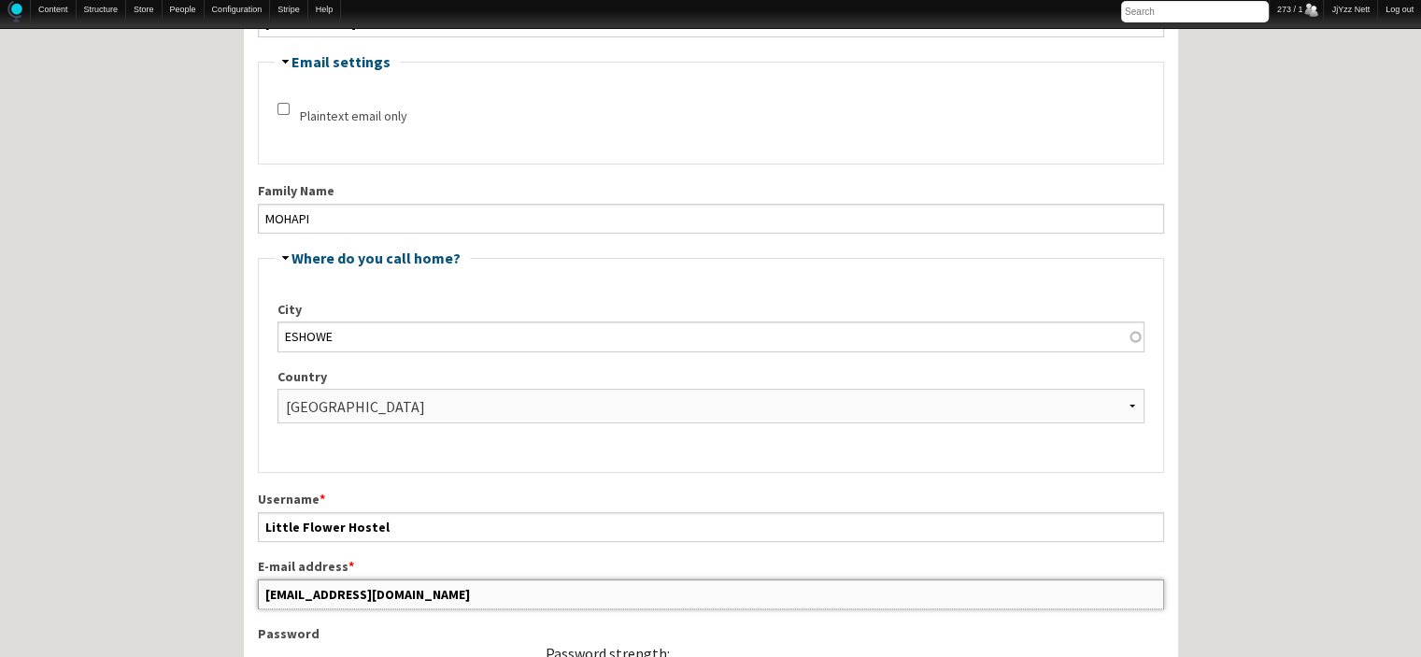
drag, startPoint x: 449, startPoint y: 587, endPoint x: 222, endPoint y: 589, distance: 226.1
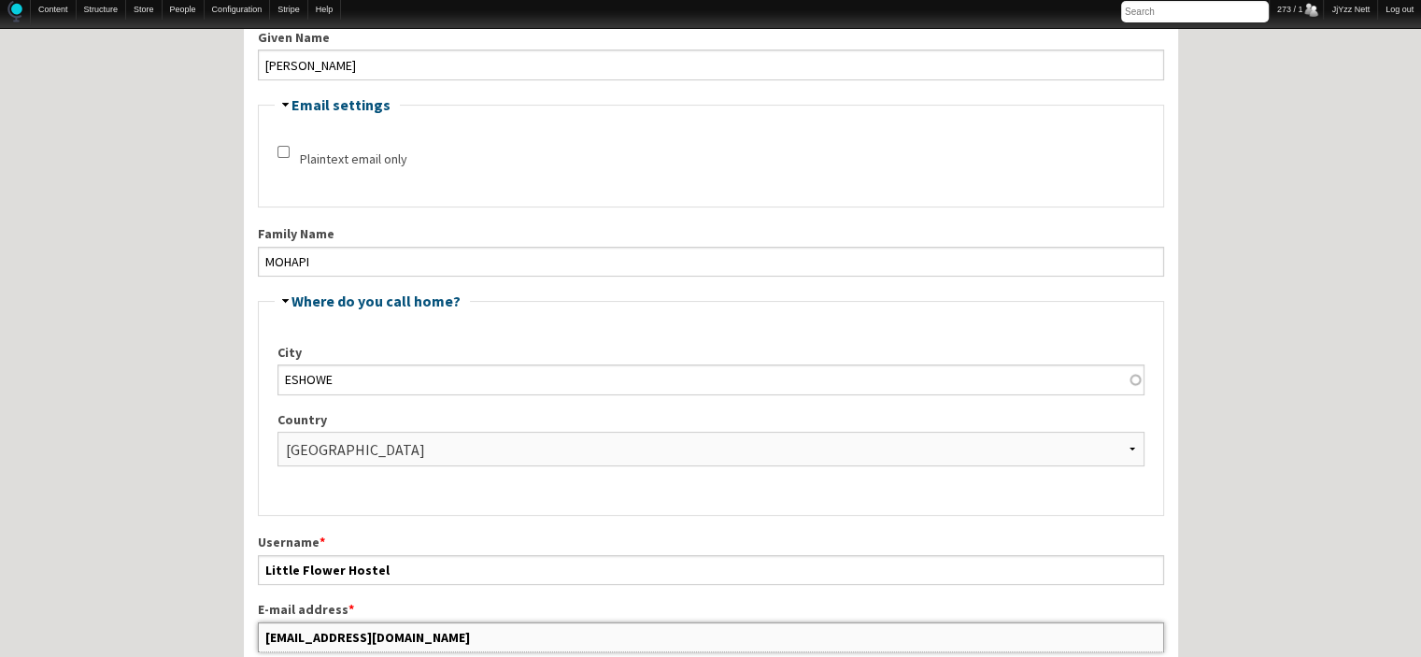
scroll to position [378, 0]
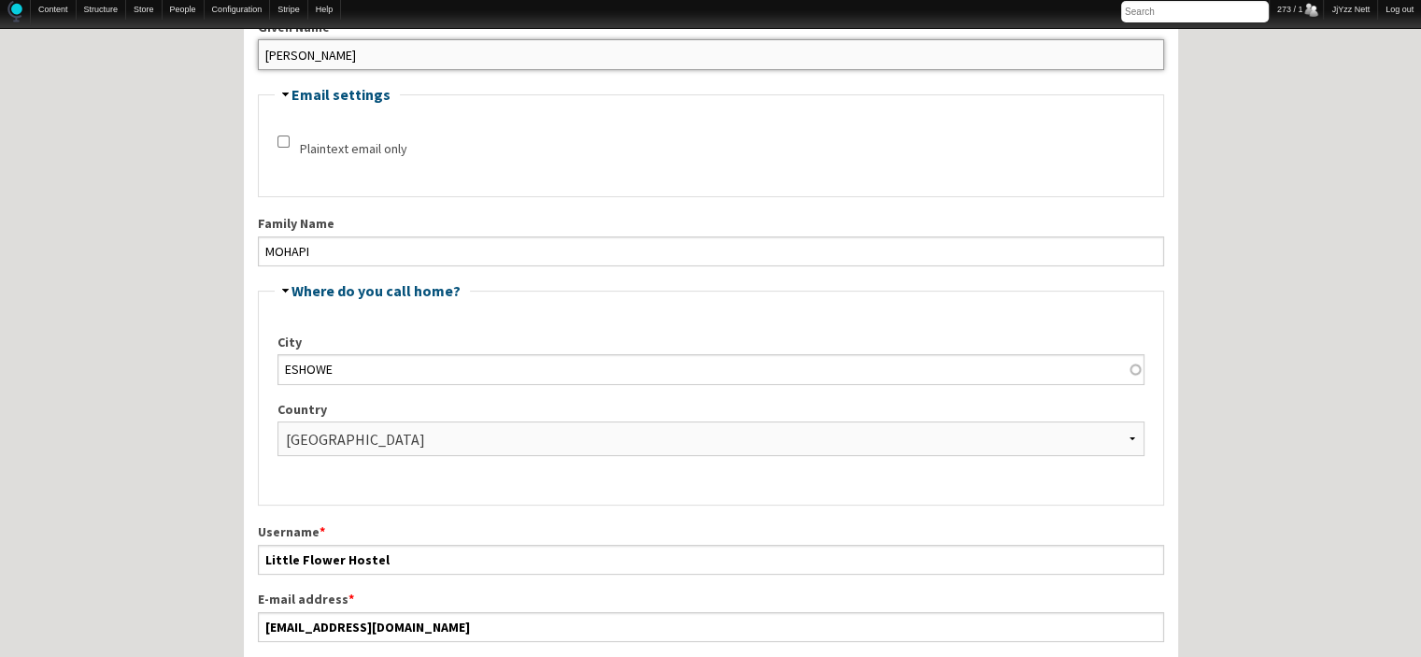
drag, startPoint x: 306, startPoint y: 48, endPoint x: 260, endPoint y: 50, distance: 45.9
click at [260, 50] on input "Tebello Mohapi" at bounding box center [711, 54] width 906 height 30
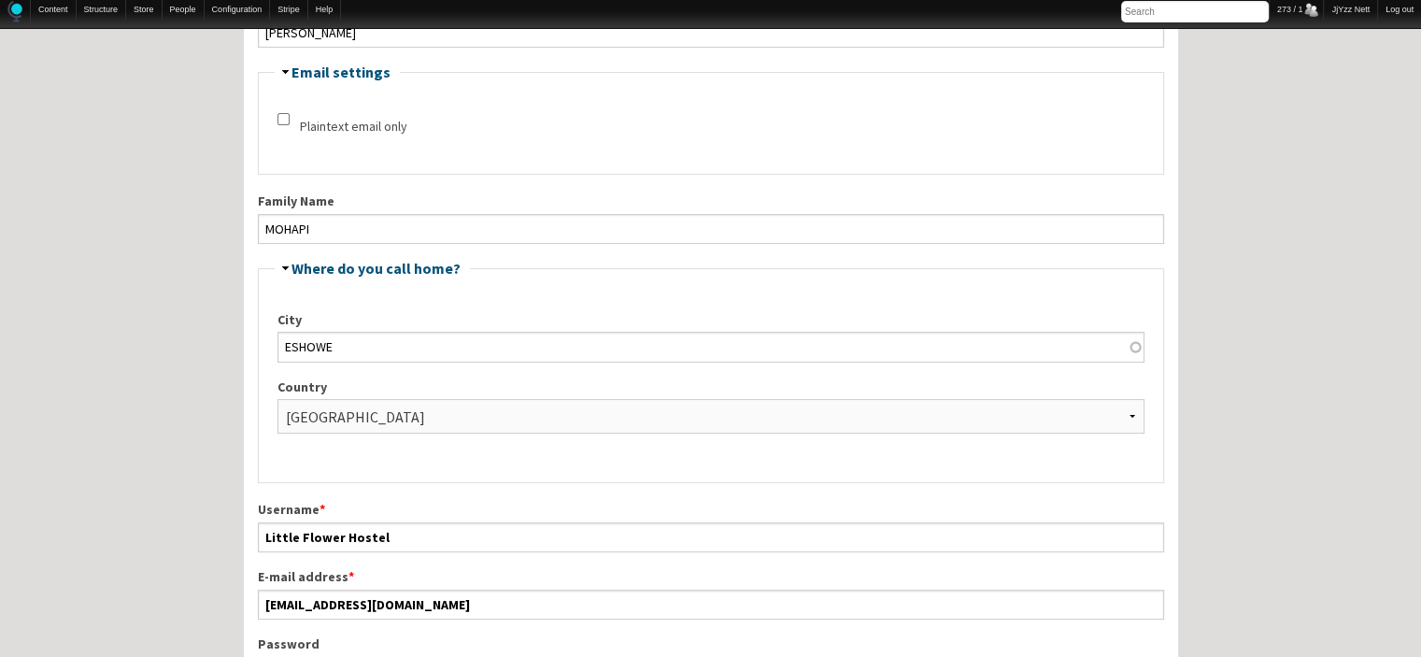
scroll to position [422, 0]
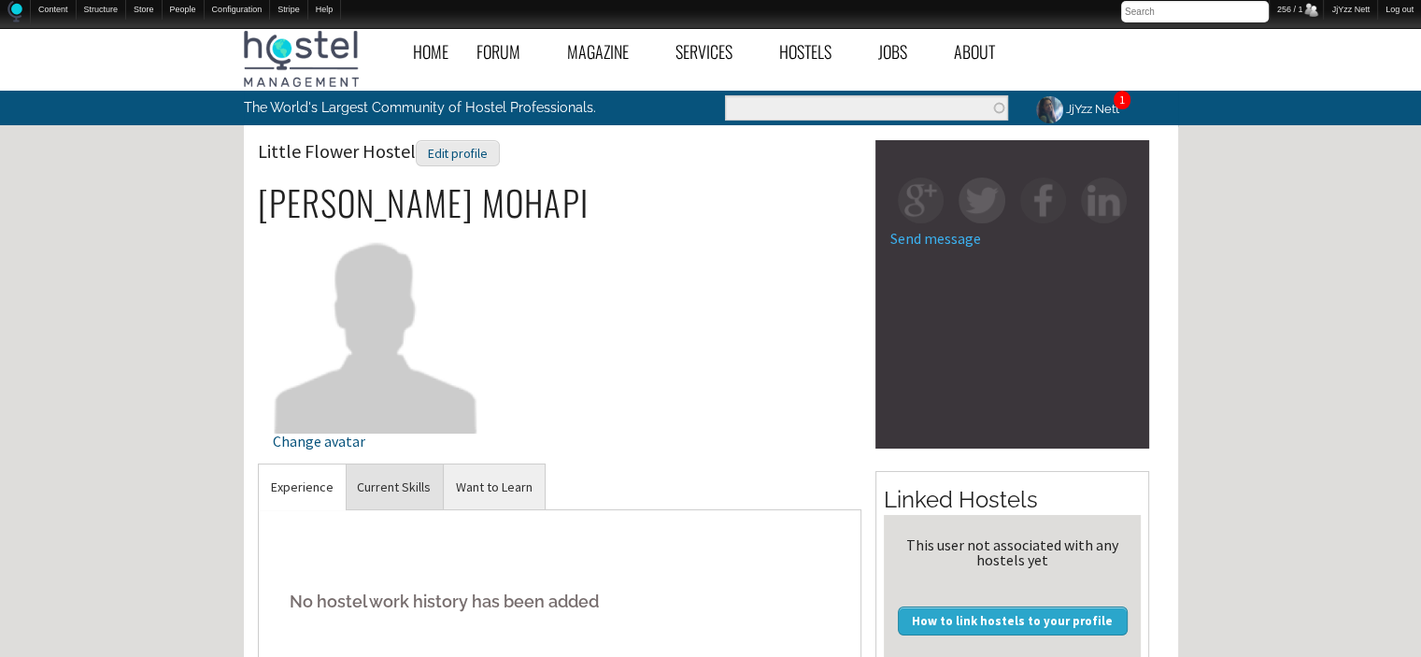
click at [380, 484] on link "Current Skills" at bounding box center [394, 487] width 98 height 46
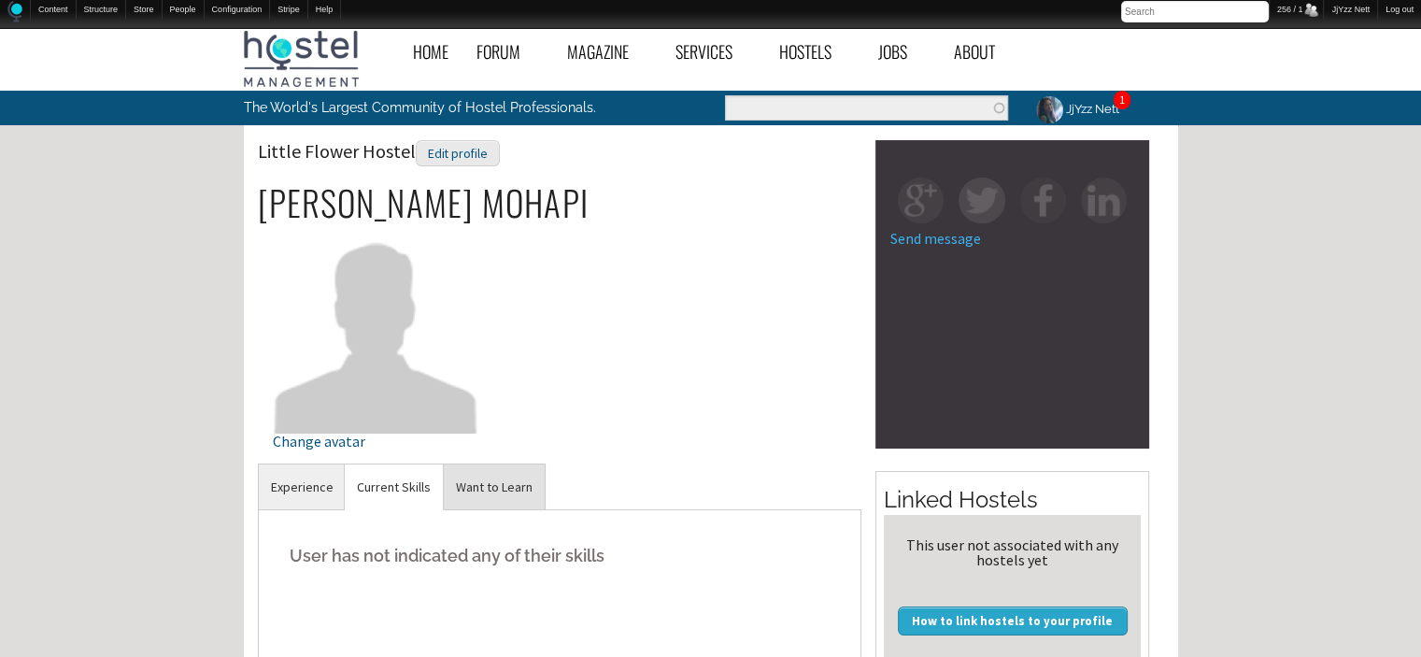
click at [484, 477] on link "Want to Learn" at bounding box center [494, 487] width 101 height 46
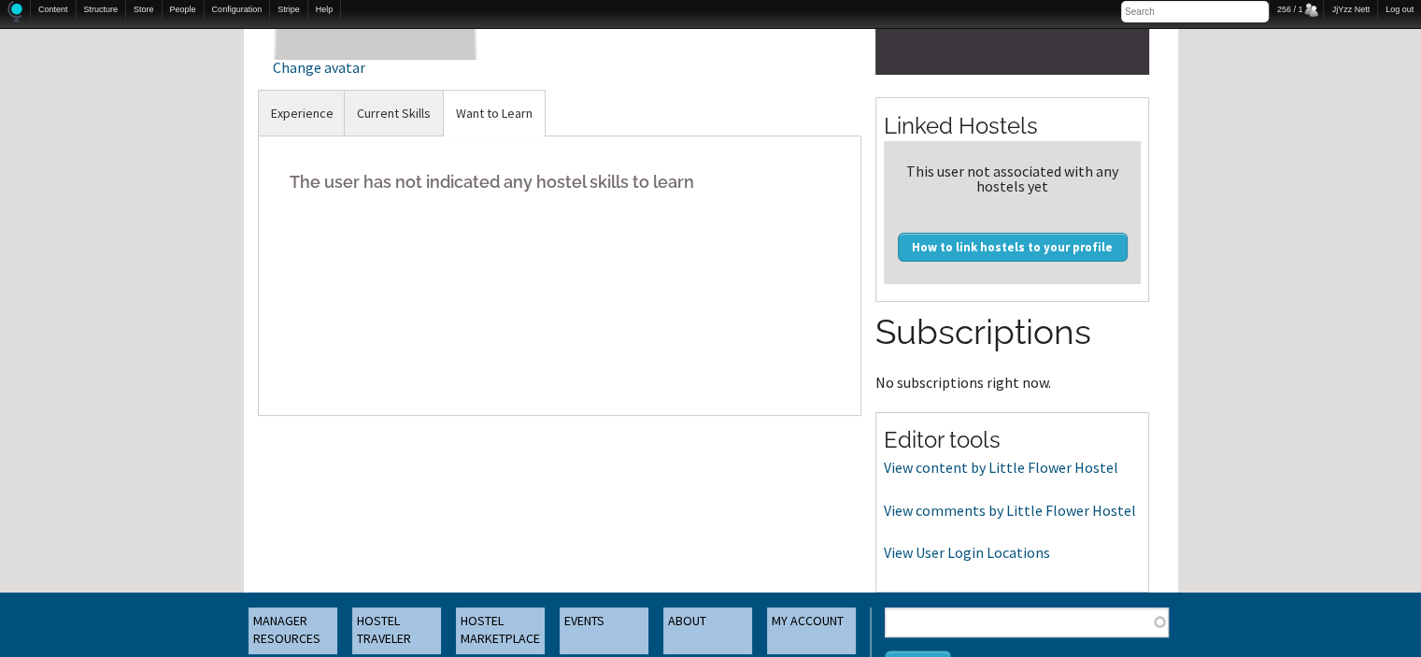
scroll to position [411, 0]
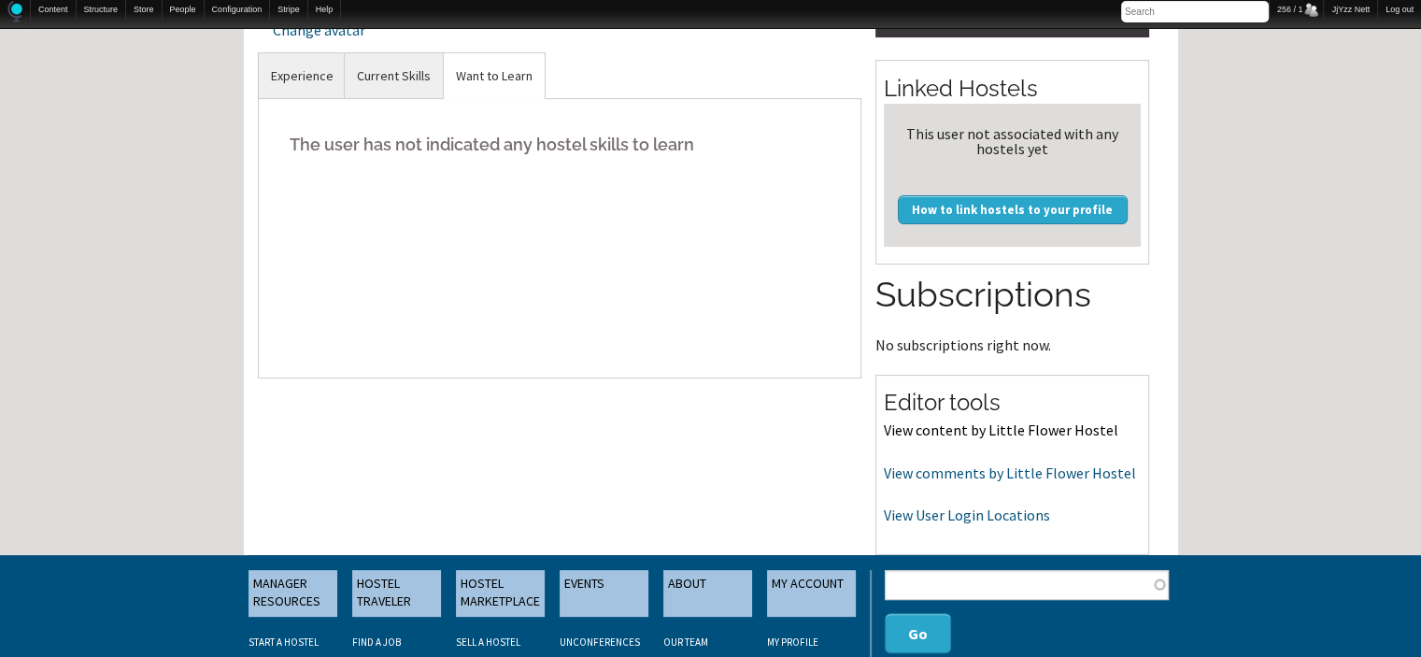
click at [1069, 430] on link "View content by Little Flower Hostel" at bounding box center [1001, 430] width 235 height 19
